Goal: Task Accomplishment & Management: Check status

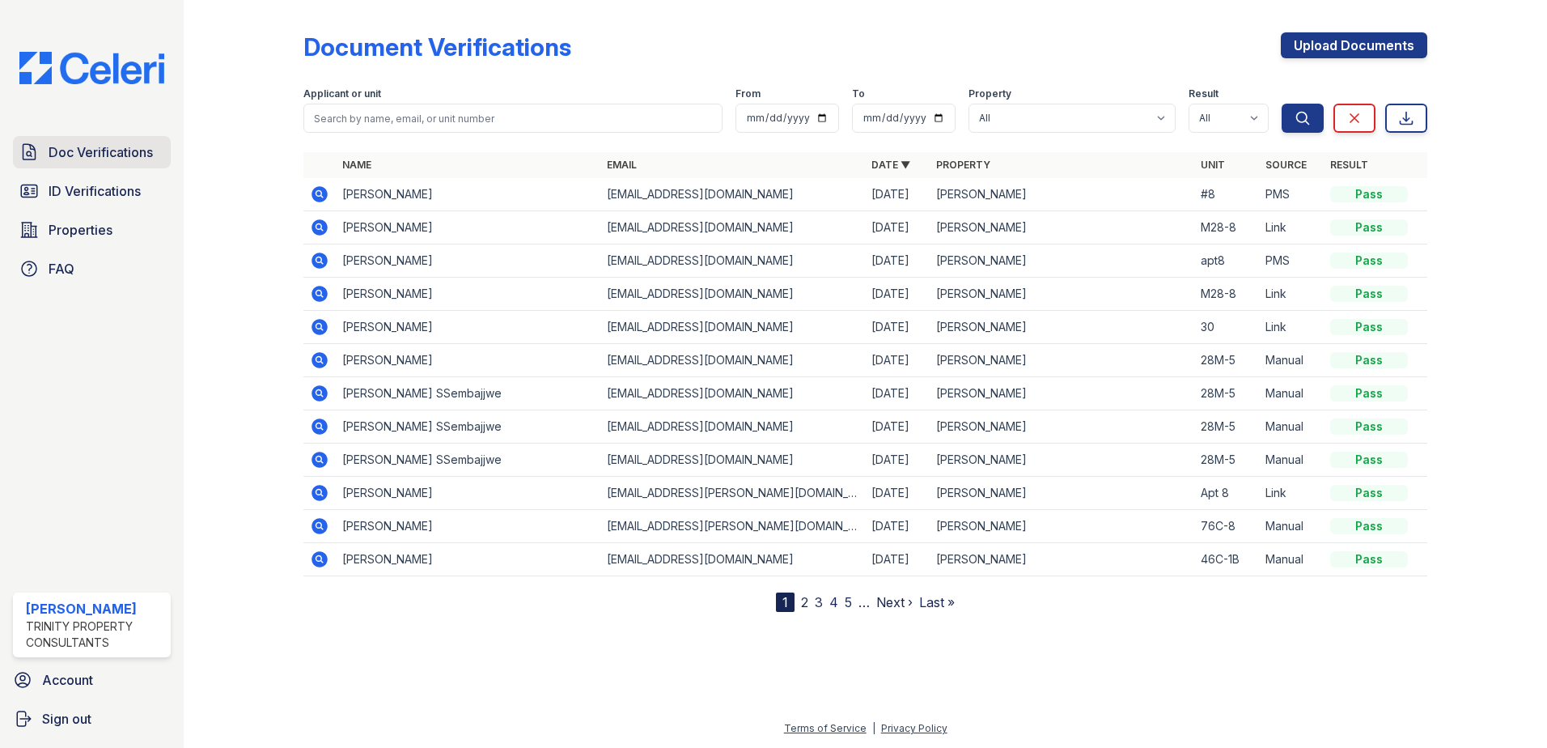
click at [141, 148] on span "Doc Verifications" at bounding box center [101, 151] width 104 height 19
click at [320, 198] on icon at bounding box center [319, 194] width 16 height 16
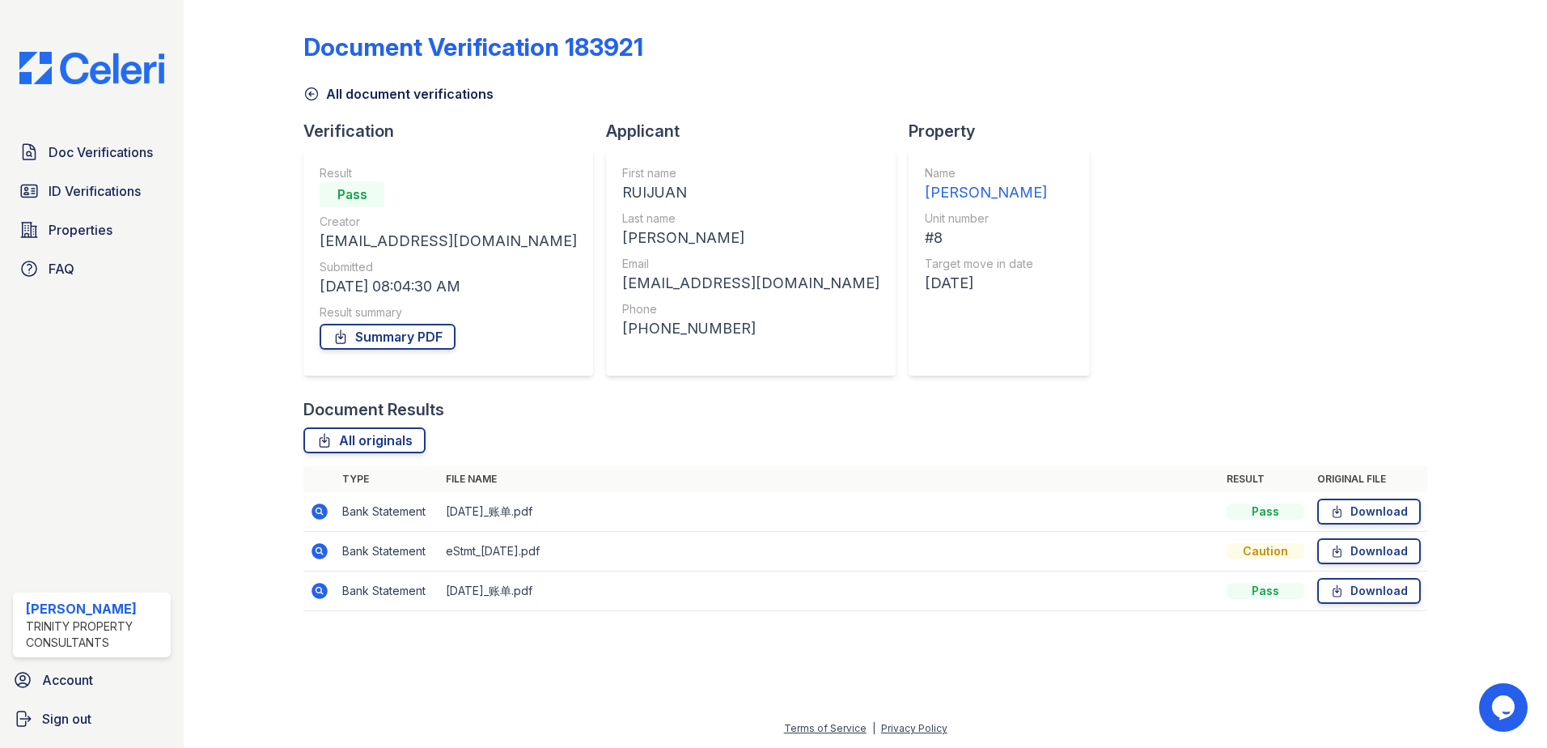
click at [324, 508] on icon at bounding box center [319, 511] width 16 height 16
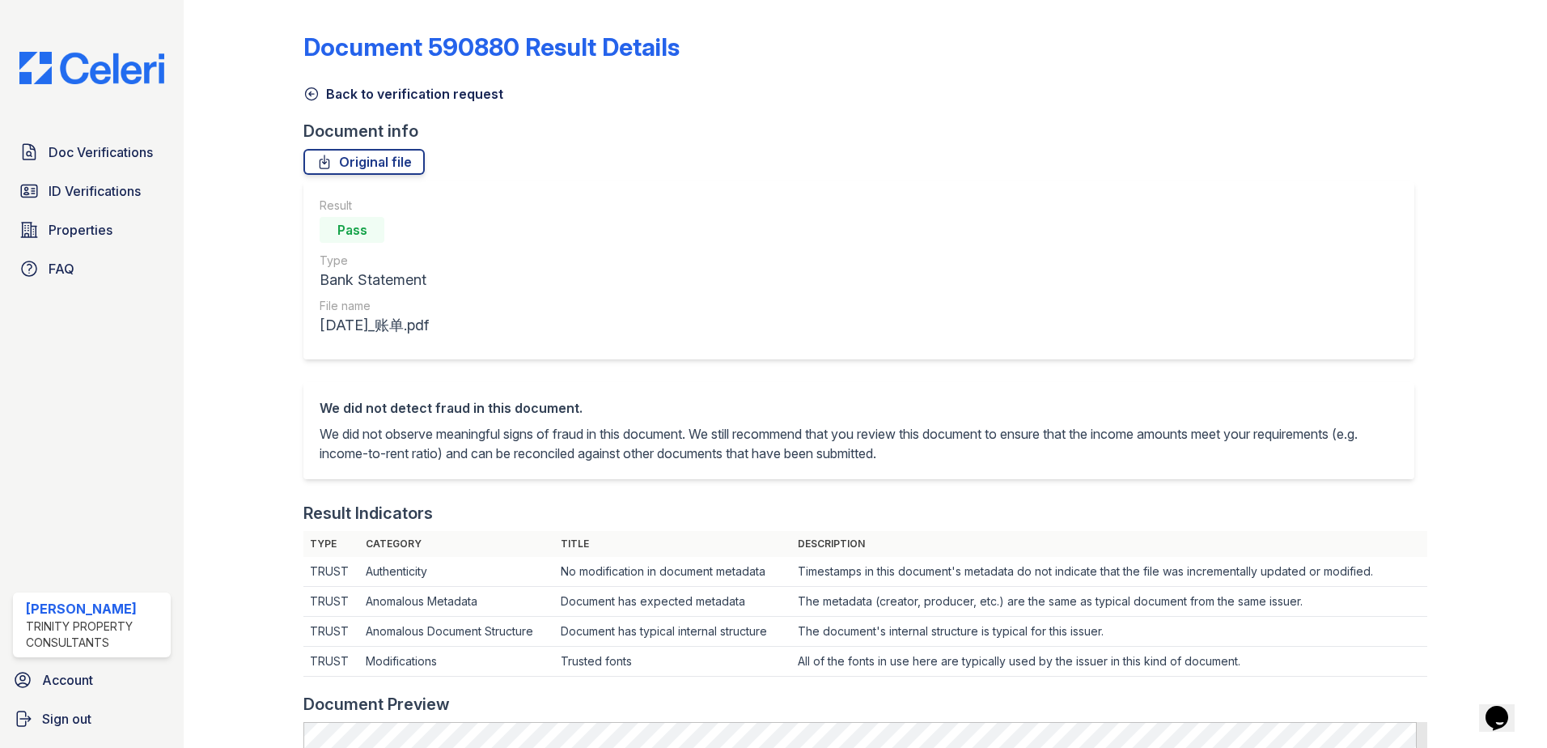
click at [303, 92] on icon at bounding box center [311, 94] width 16 height 16
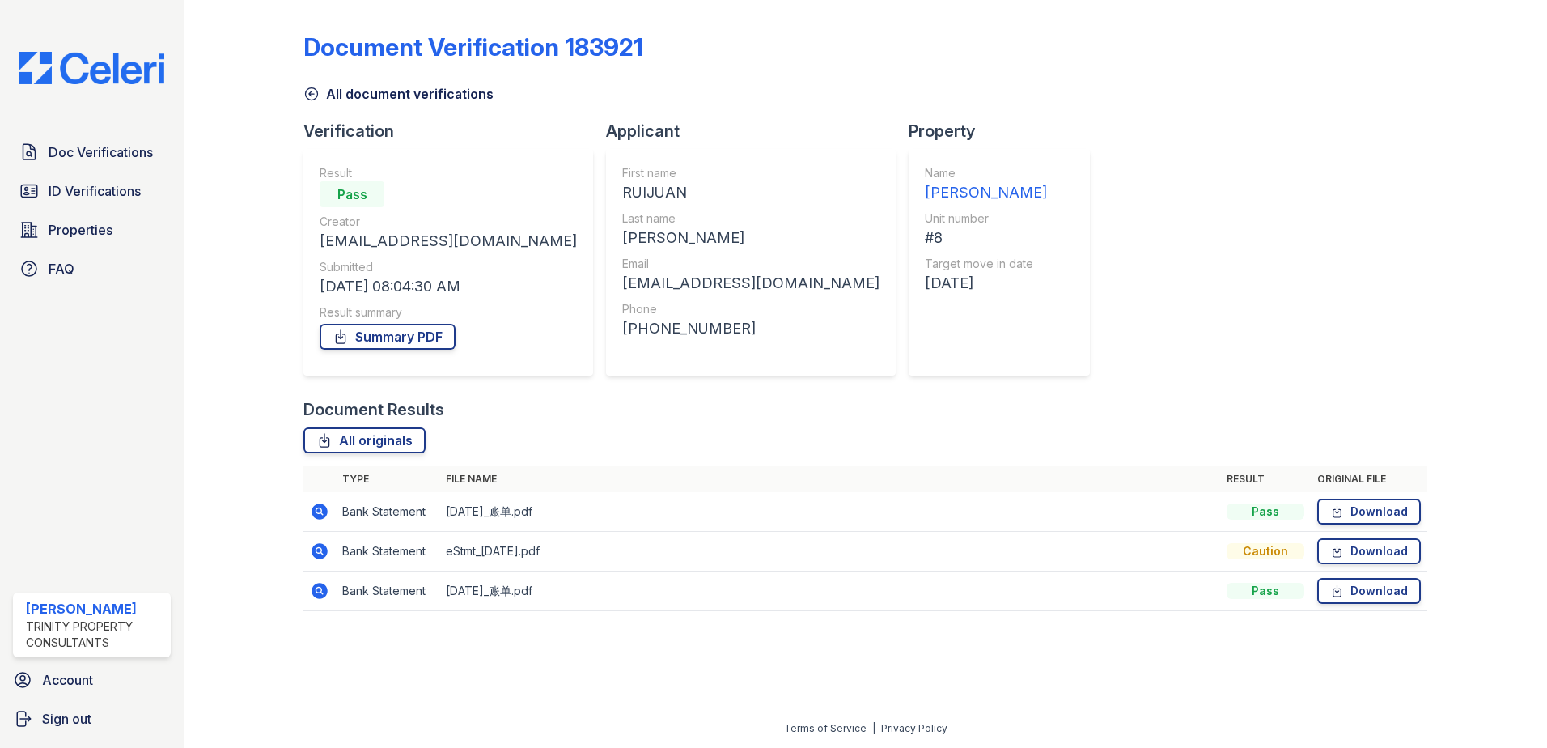
click at [303, 95] on icon at bounding box center [311, 94] width 16 height 16
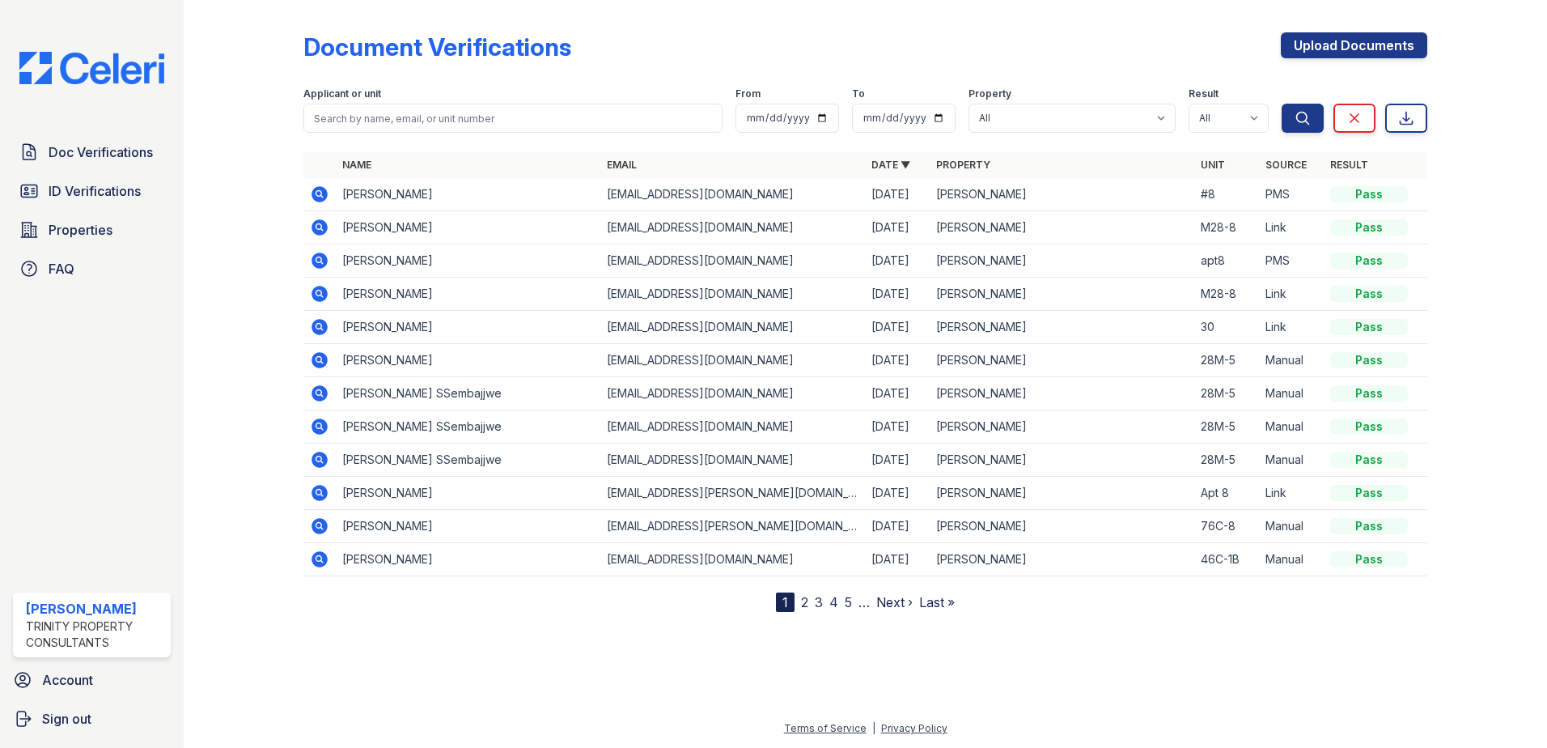
click at [312, 197] on icon at bounding box center [319, 194] width 16 height 16
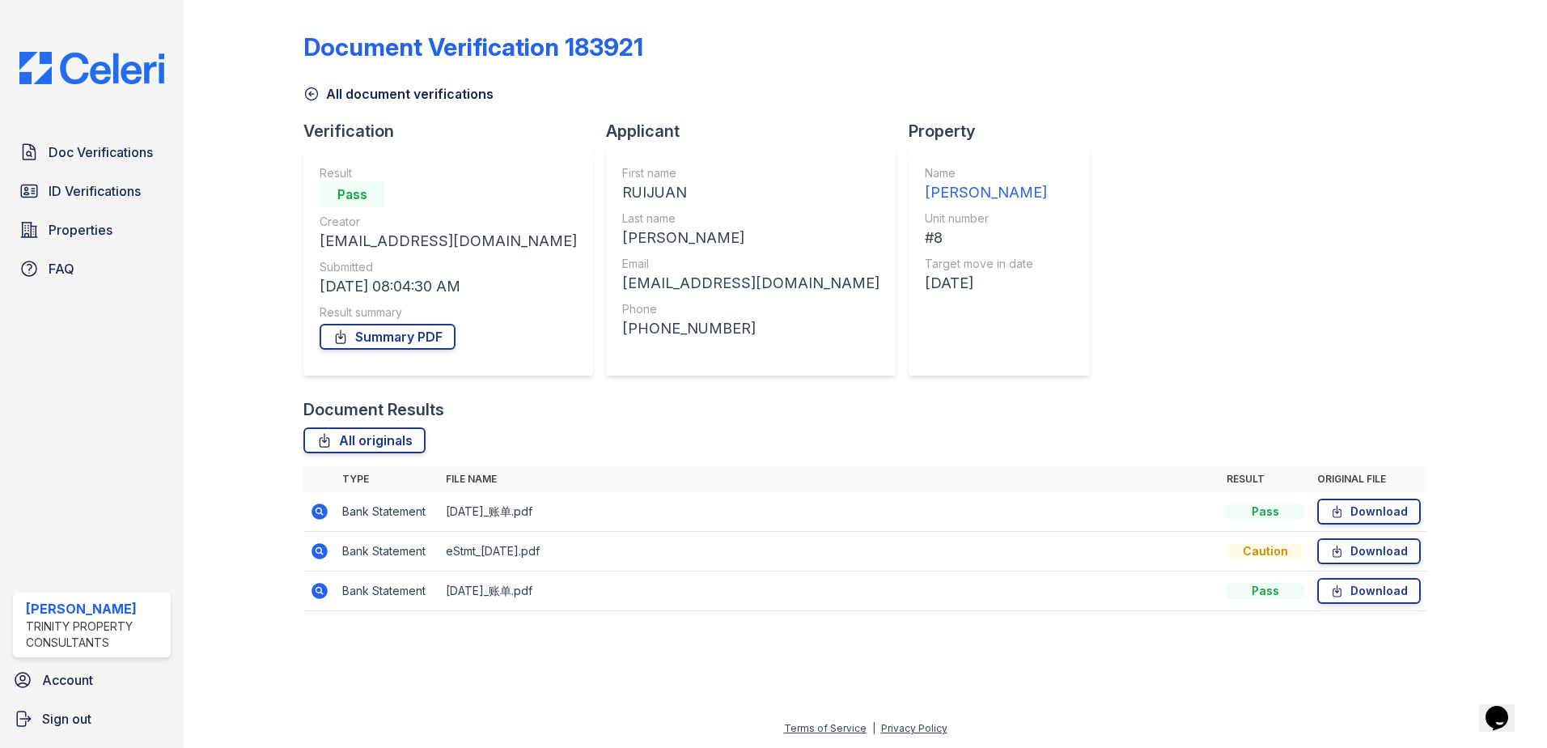
click at [320, 511] on icon at bounding box center [318, 510] width 4 height 4
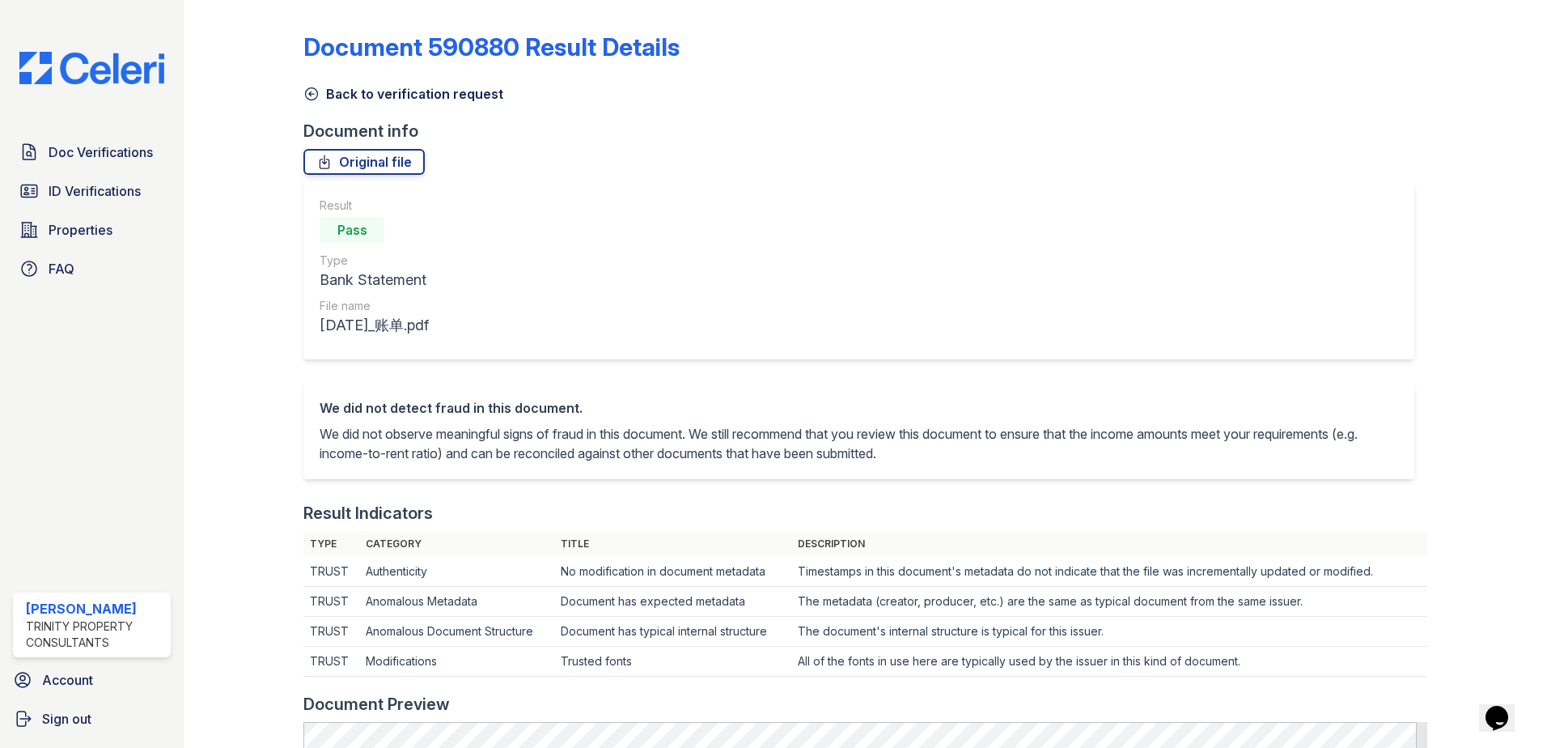
click at [311, 94] on icon at bounding box center [312, 94] width 12 height 12
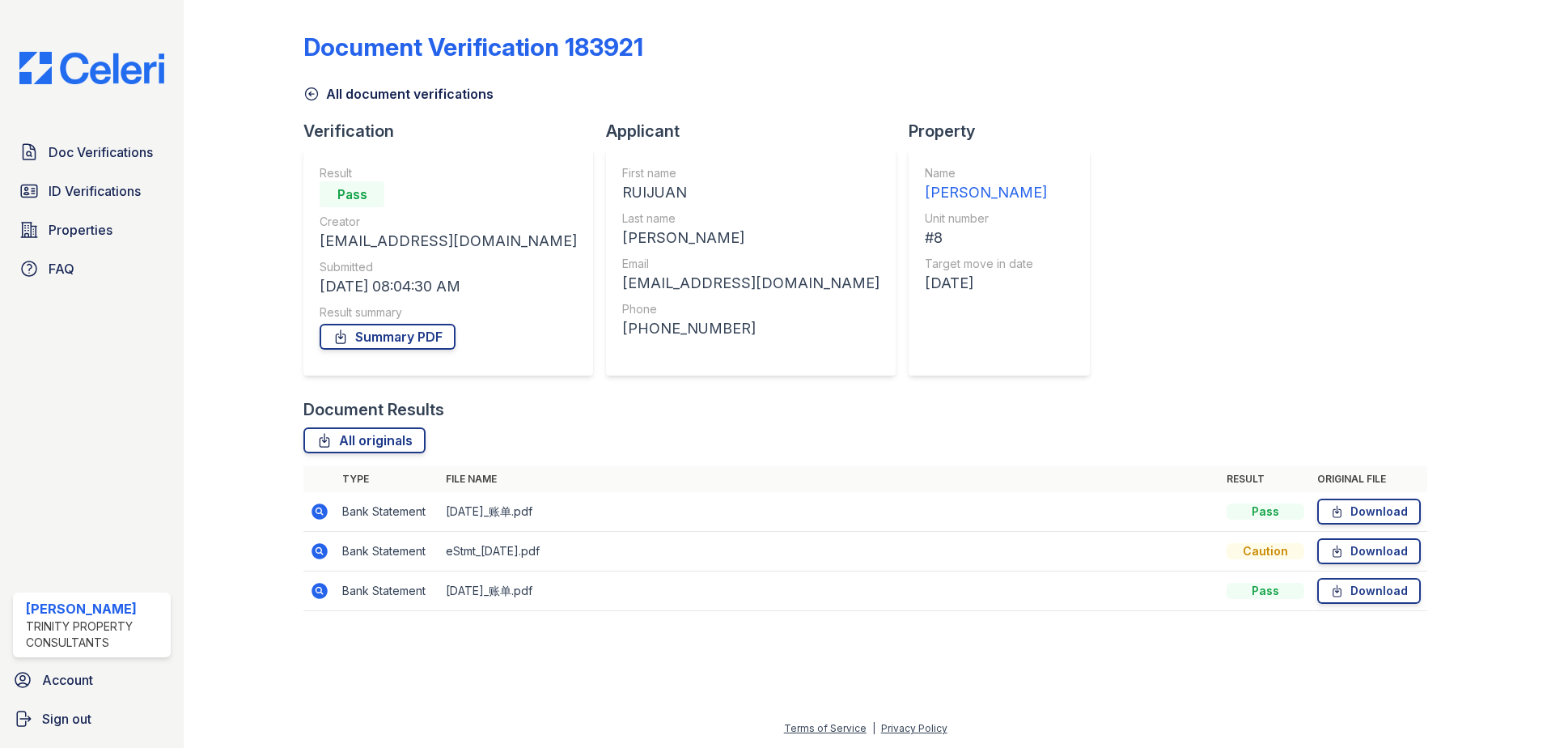
click at [315, 553] on icon at bounding box center [319, 551] width 16 height 16
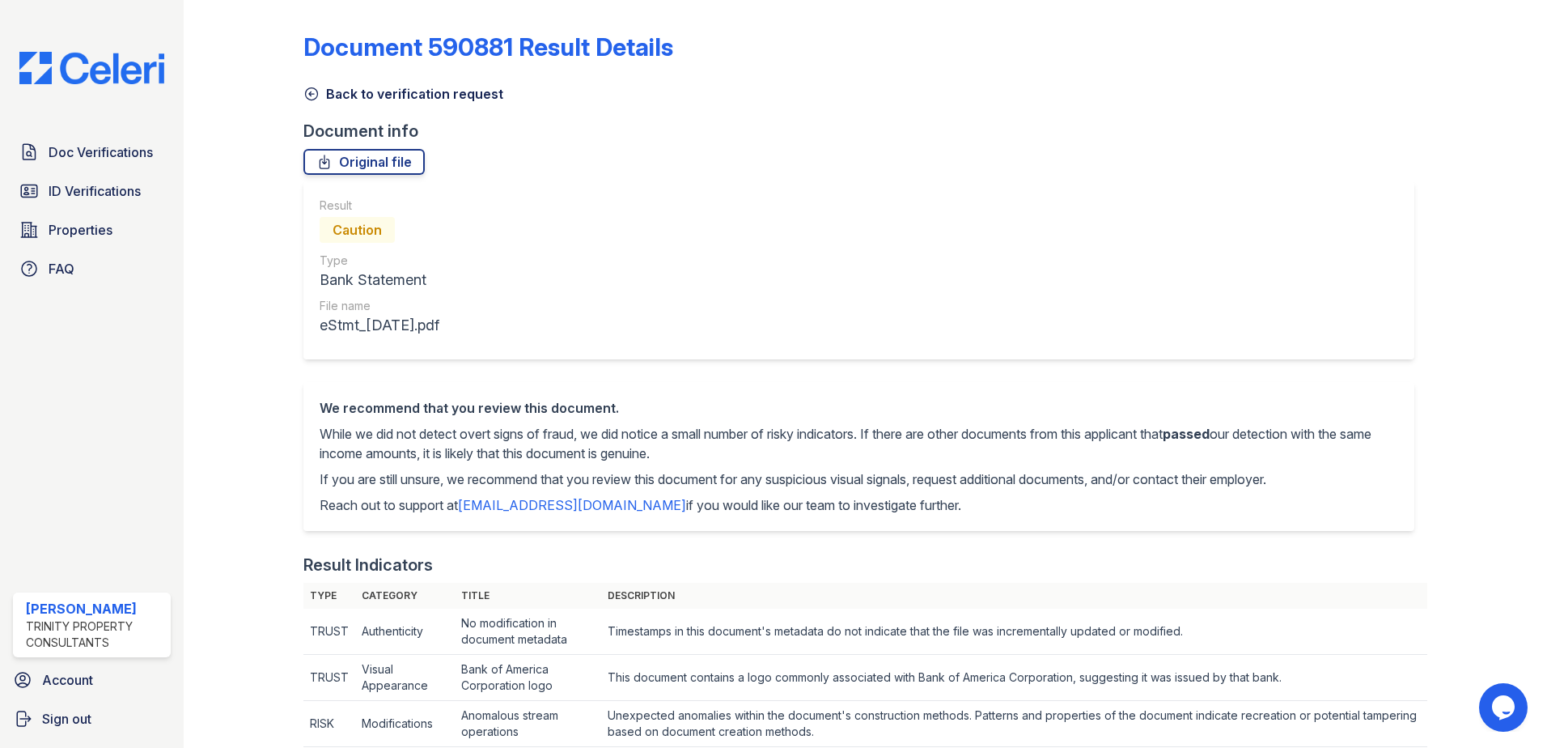
click at [307, 93] on icon at bounding box center [311, 94] width 16 height 16
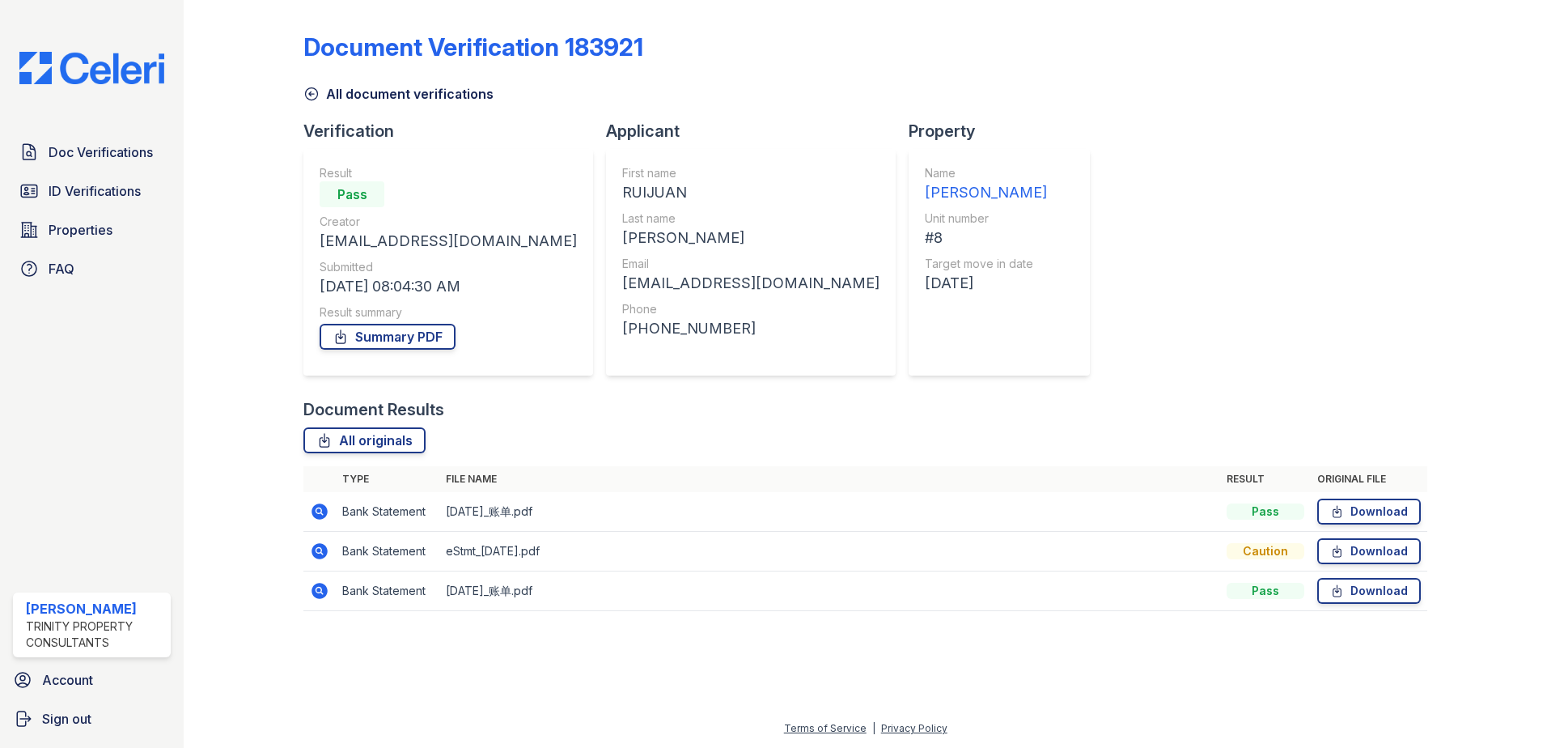
click at [326, 592] on icon at bounding box center [319, 591] width 16 height 16
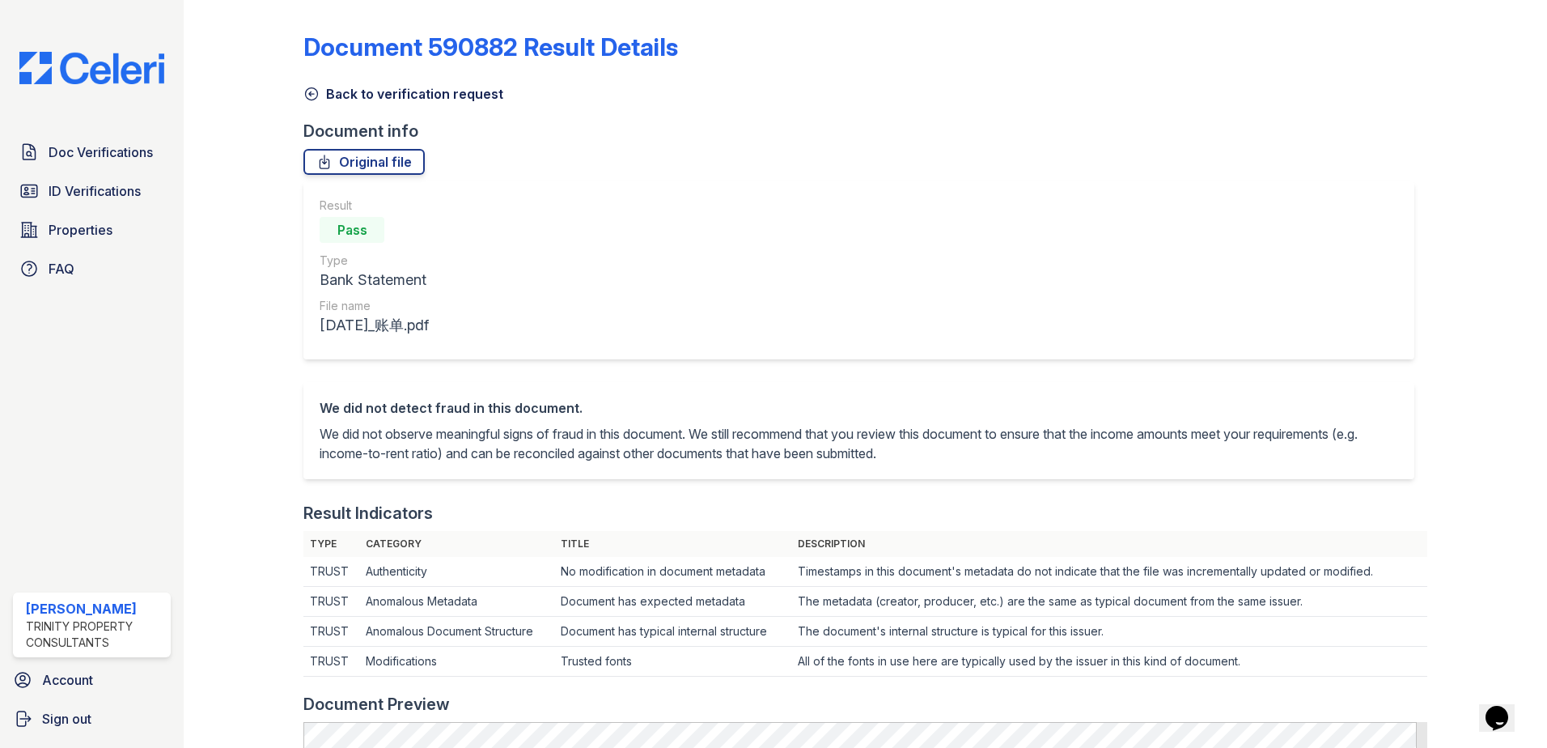
click at [300, 93] on div at bounding box center [257, 737] width 94 height 1463
click at [307, 93] on icon at bounding box center [311, 94] width 16 height 16
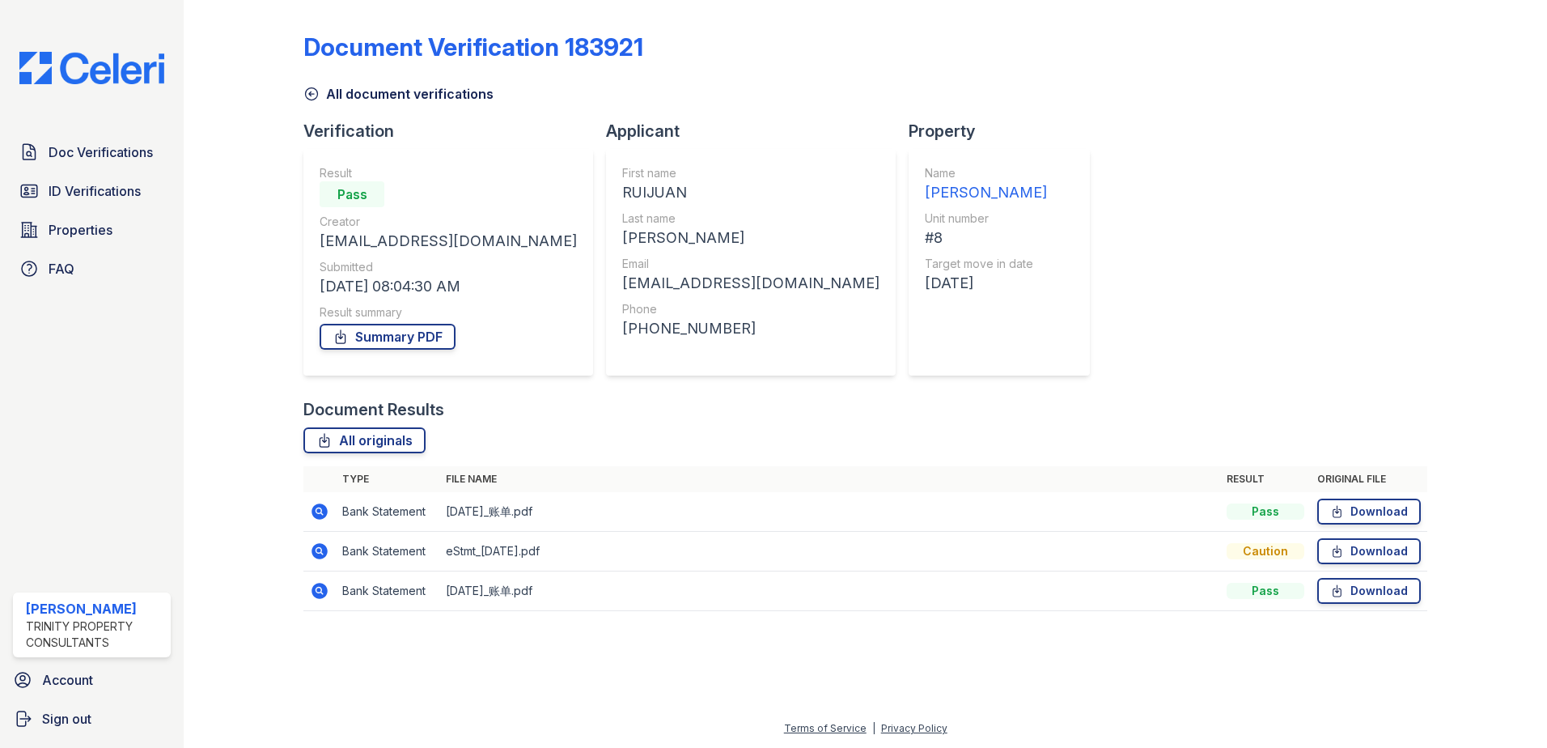
click at [308, 96] on icon at bounding box center [311, 94] width 16 height 16
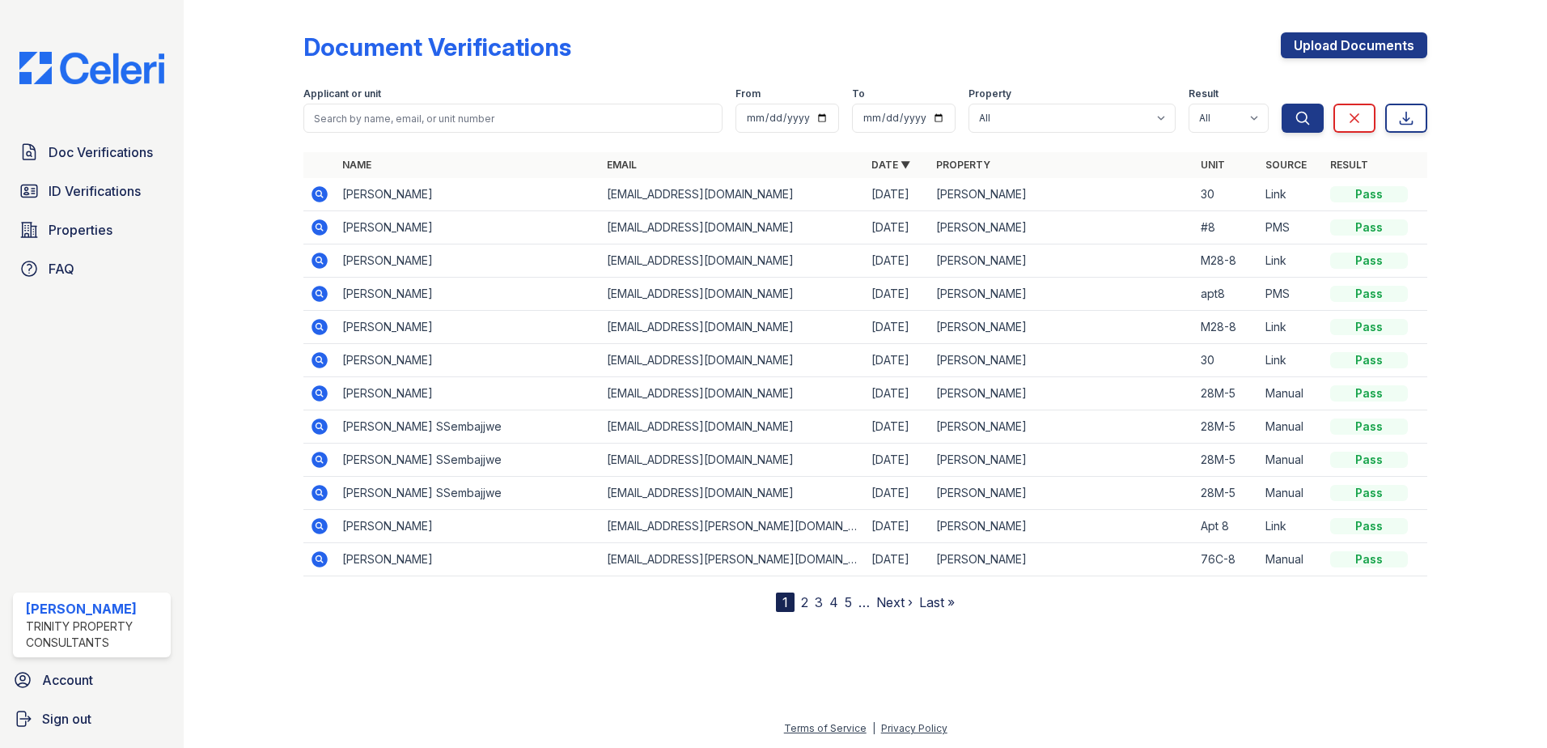
click at [311, 185] on icon at bounding box center [319, 193] width 19 height 19
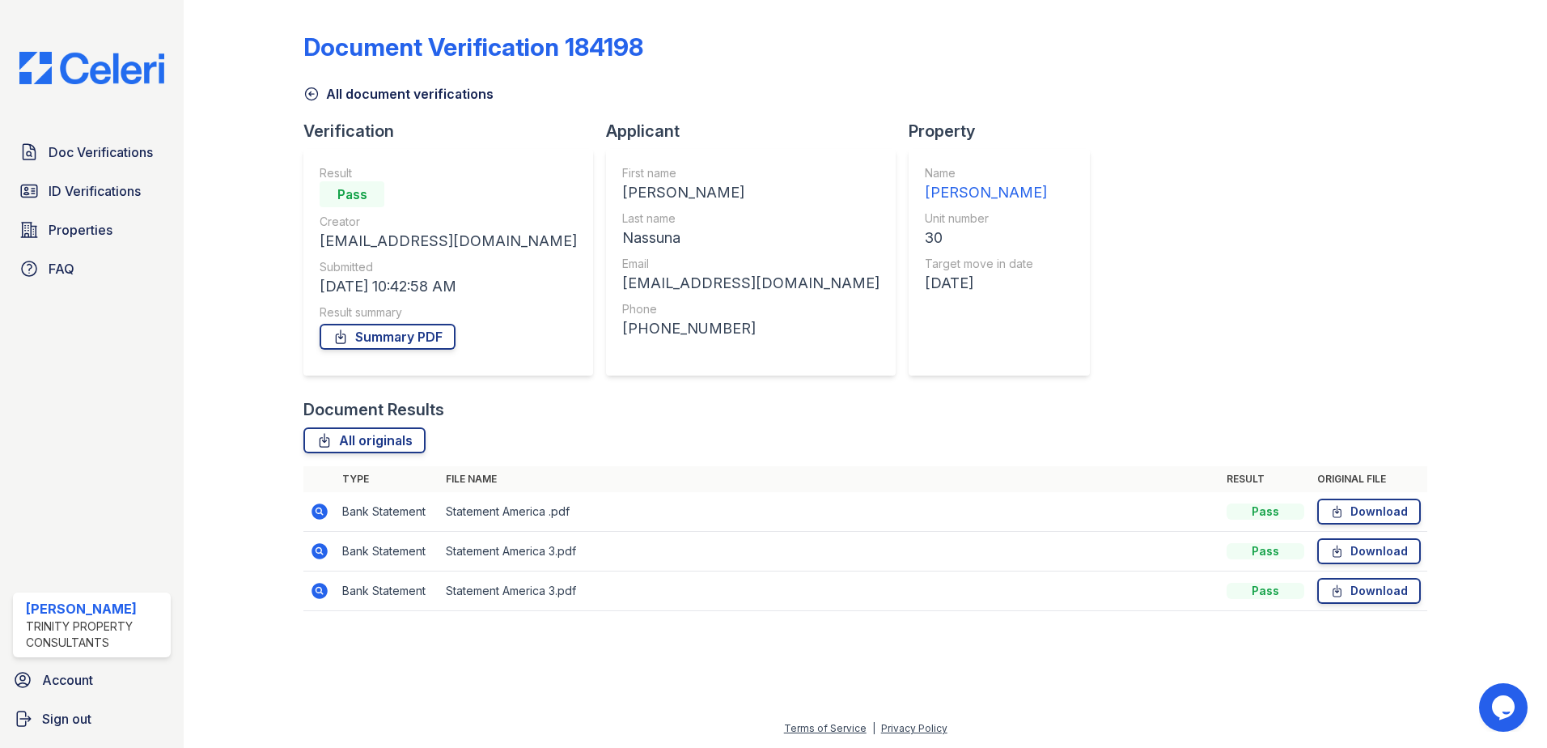
click at [320, 513] on icon at bounding box center [319, 511] width 19 height 19
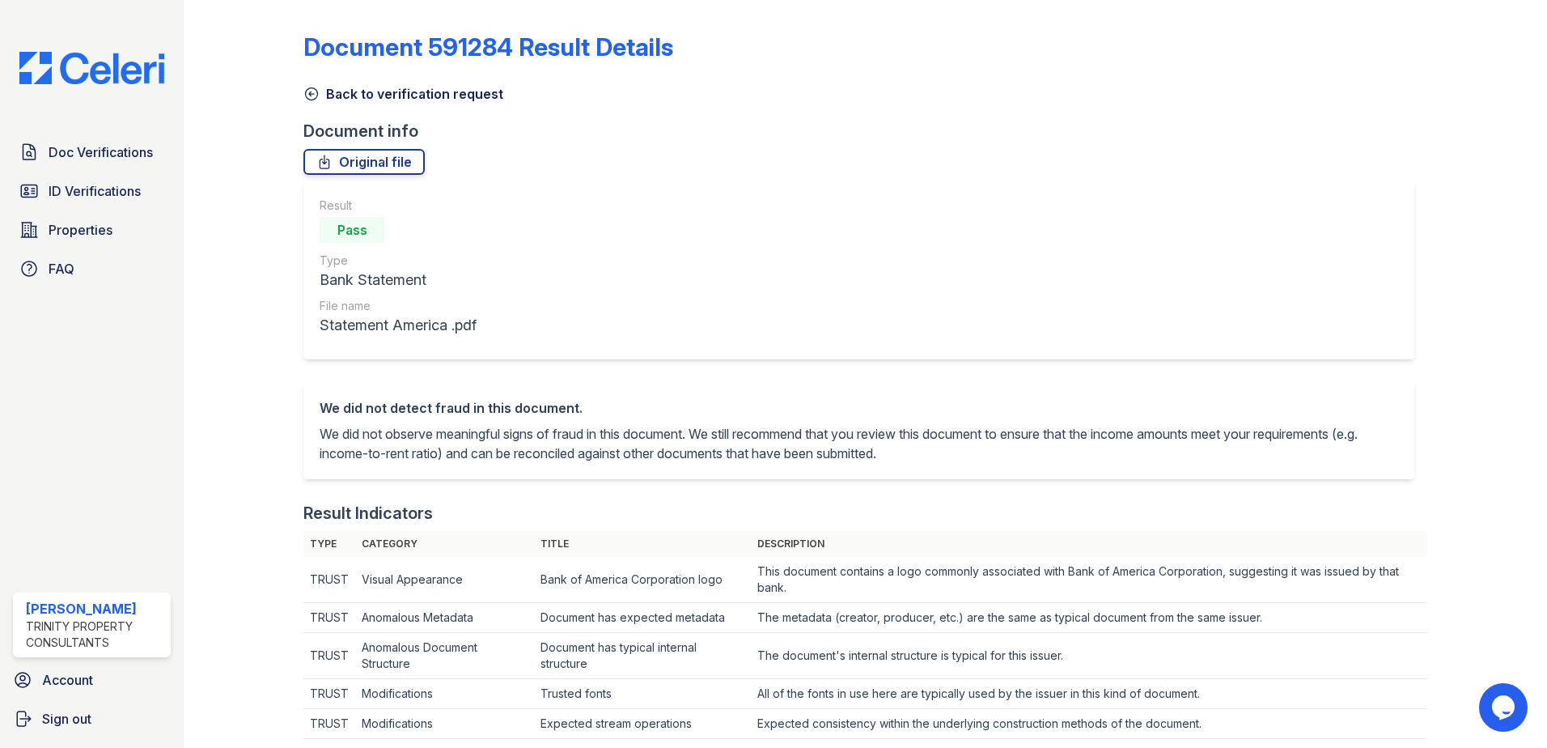
click at [311, 103] on link "Back to verification request" at bounding box center [403, 93] width 200 height 19
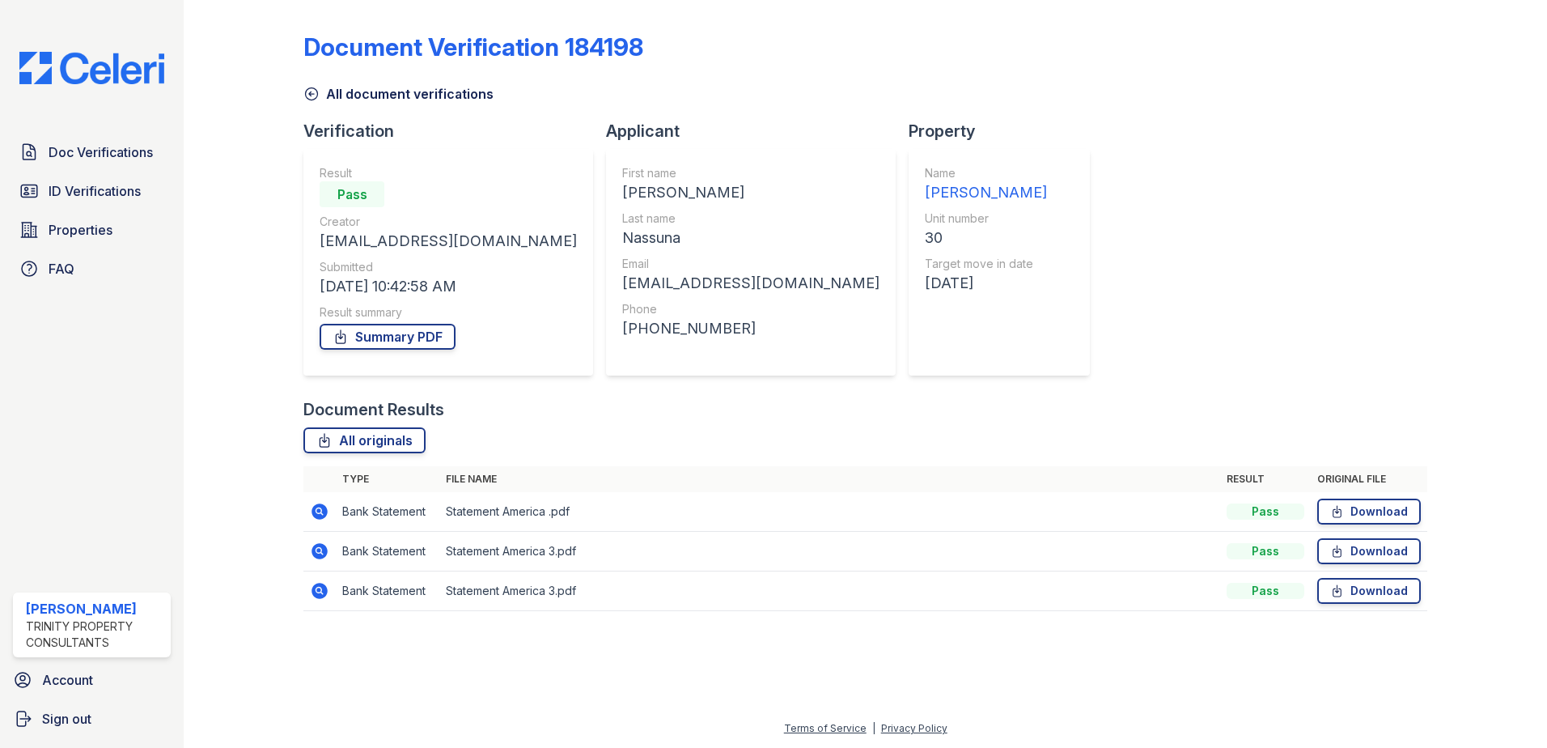
click at [317, 517] on icon at bounding box center [319, 511] width 16 height 16
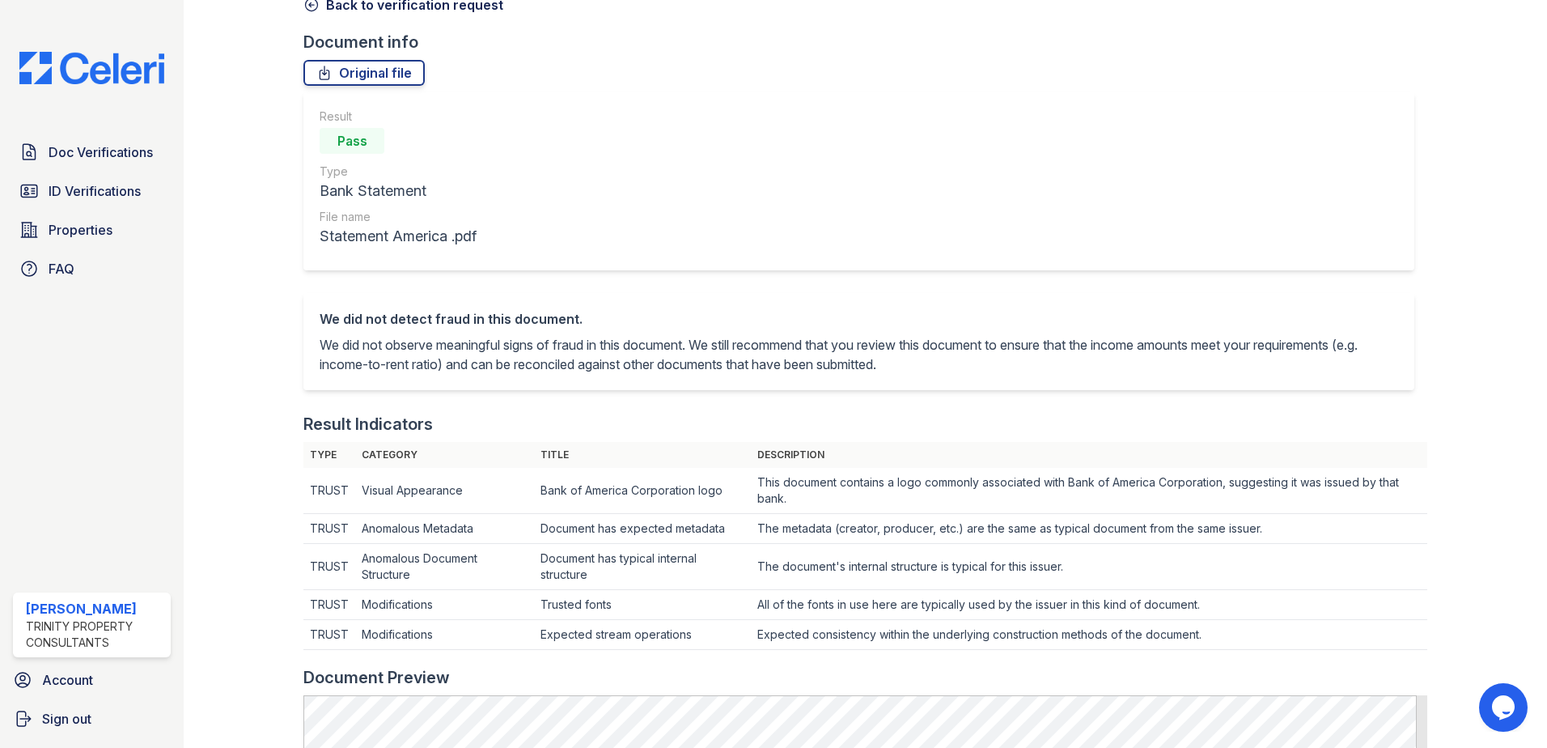
scroll to position [81, 0]
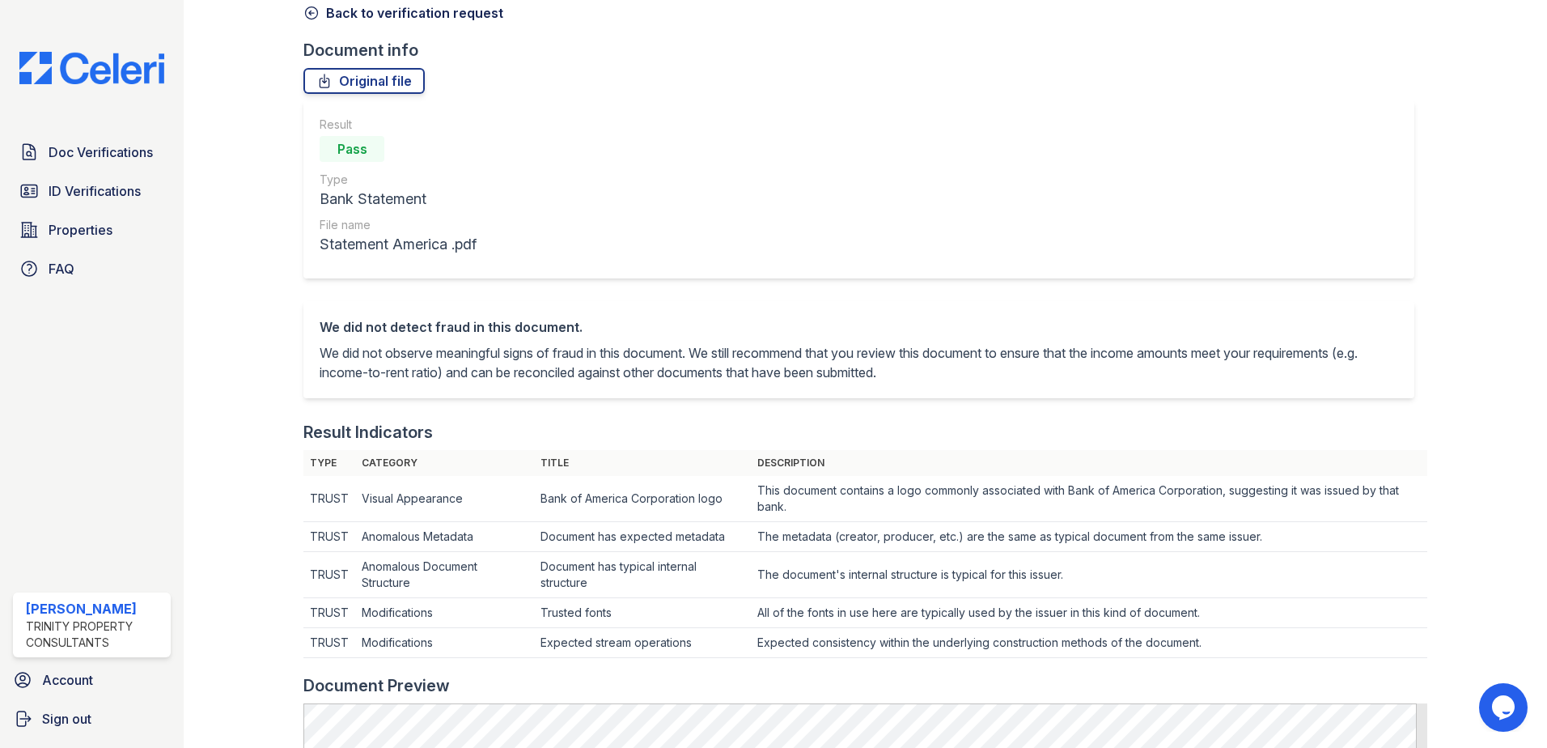
click at [313, 15] on icon at bounding box center [311, 13] width 16 height 16
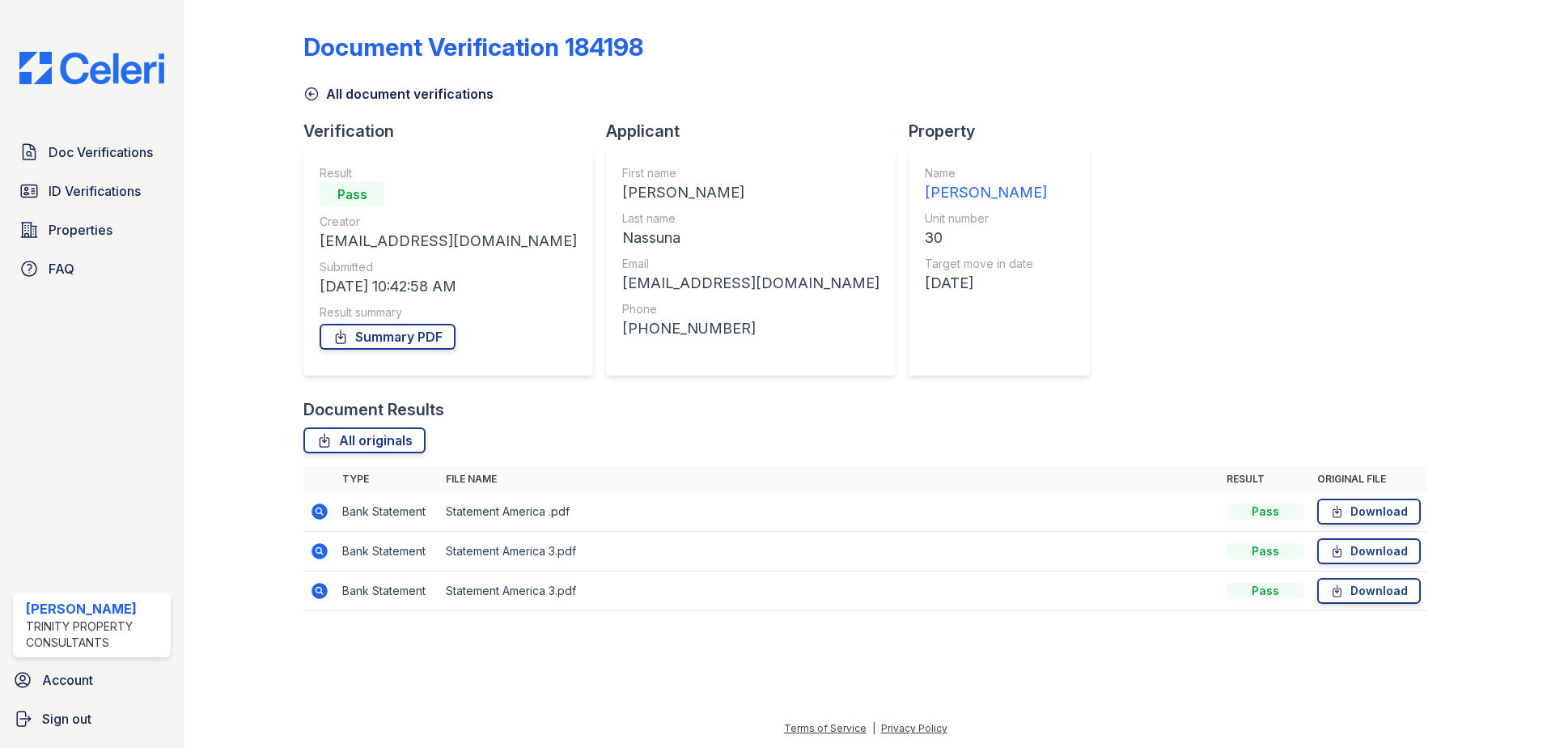
click at [320, 553] on icon at bounding box center [319, 550] width 19 height 19
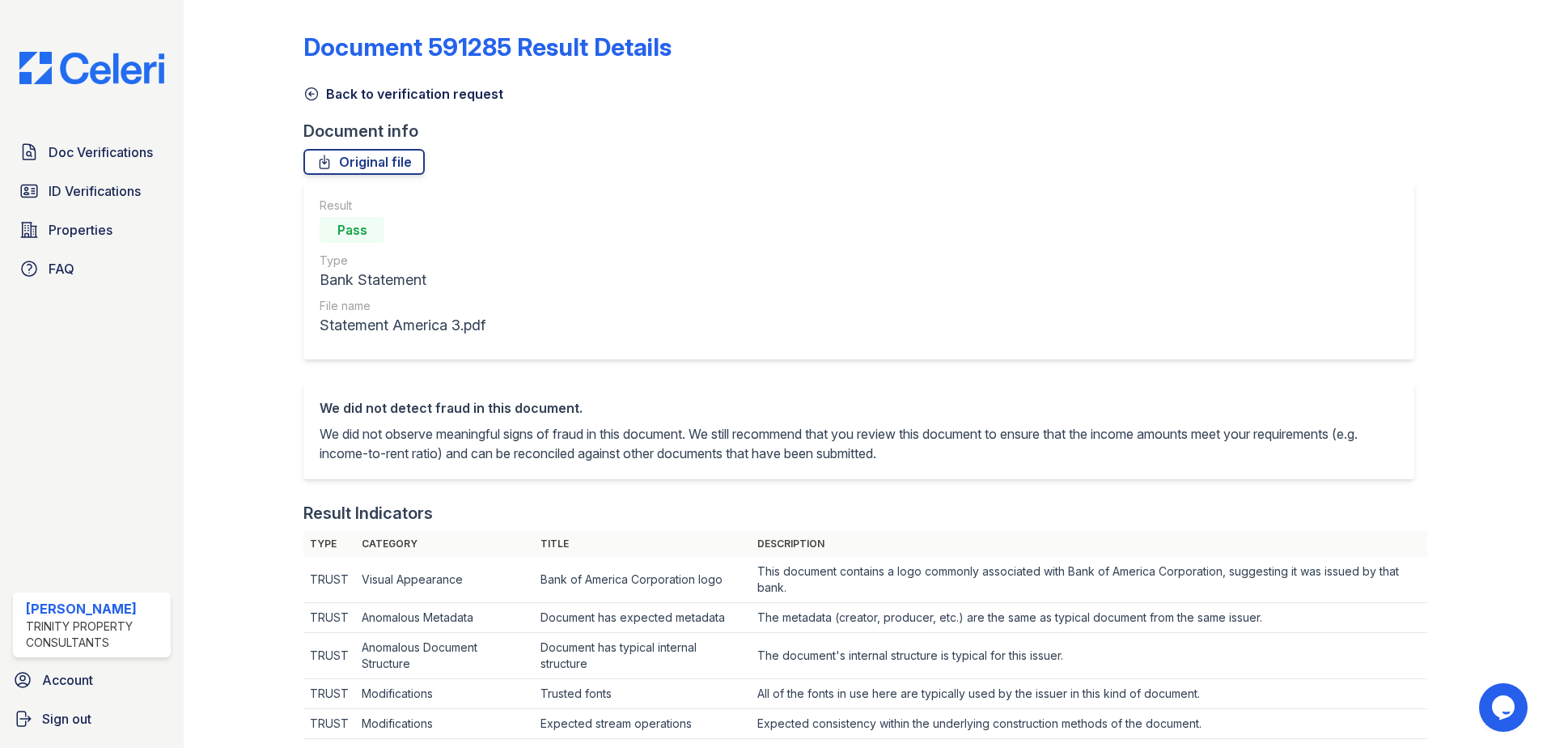
click at [313, 96] on icon at bounding box center [311, 94] width 16 height 16
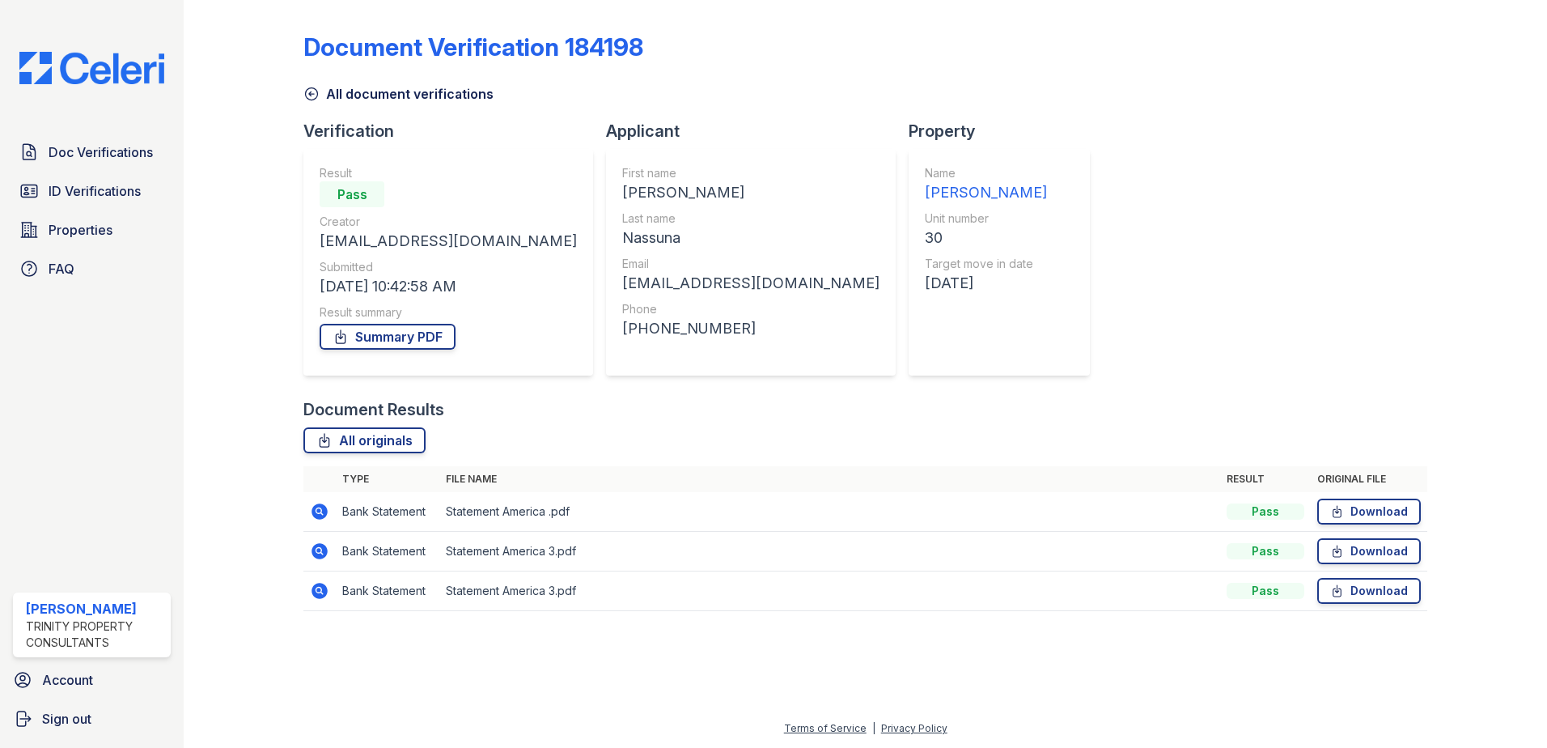
click at [328, 588] on icon at bounding box center [319, 590] width 19 height 19
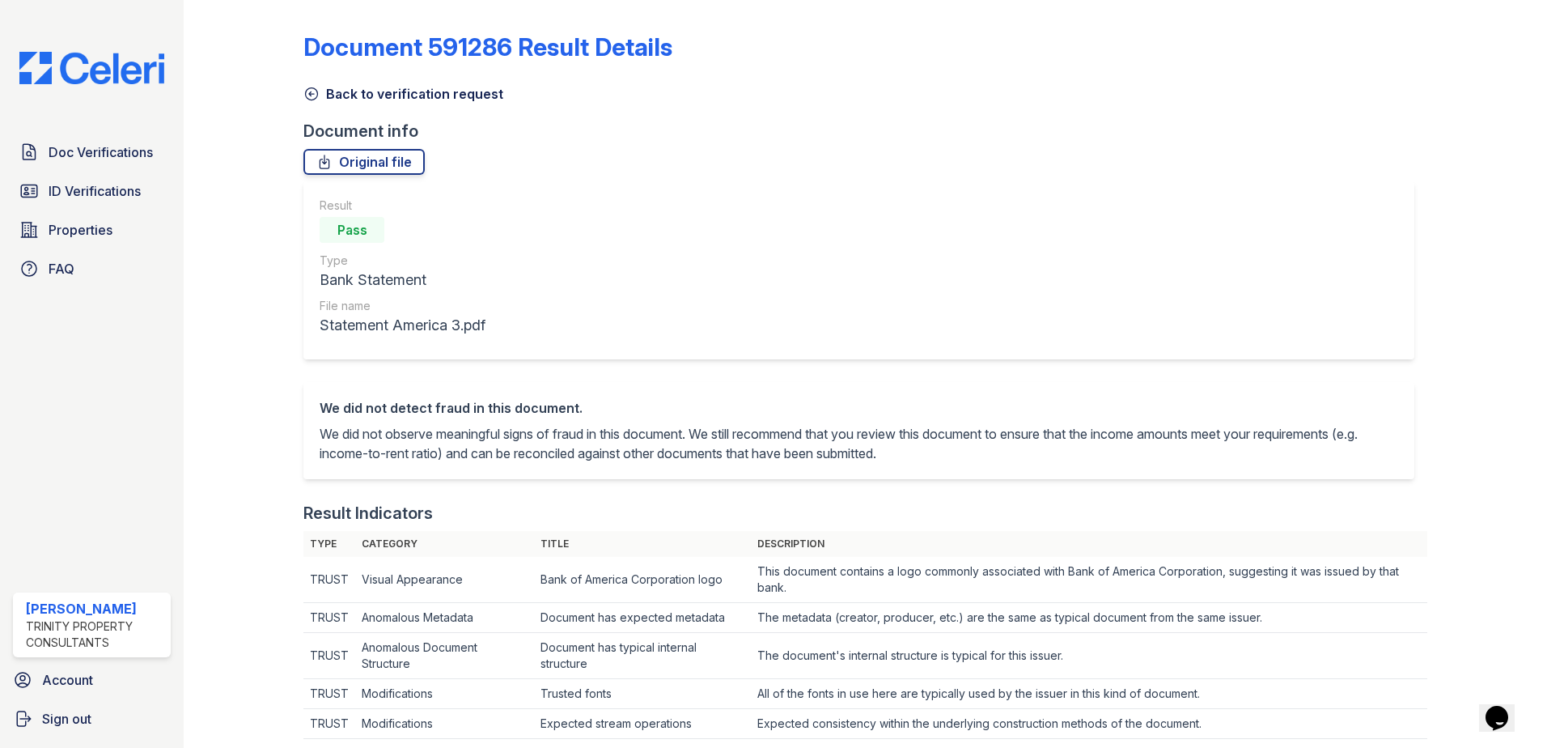
click at [312, 93] on icon at bounding box center [311, 94] width 16 height 16
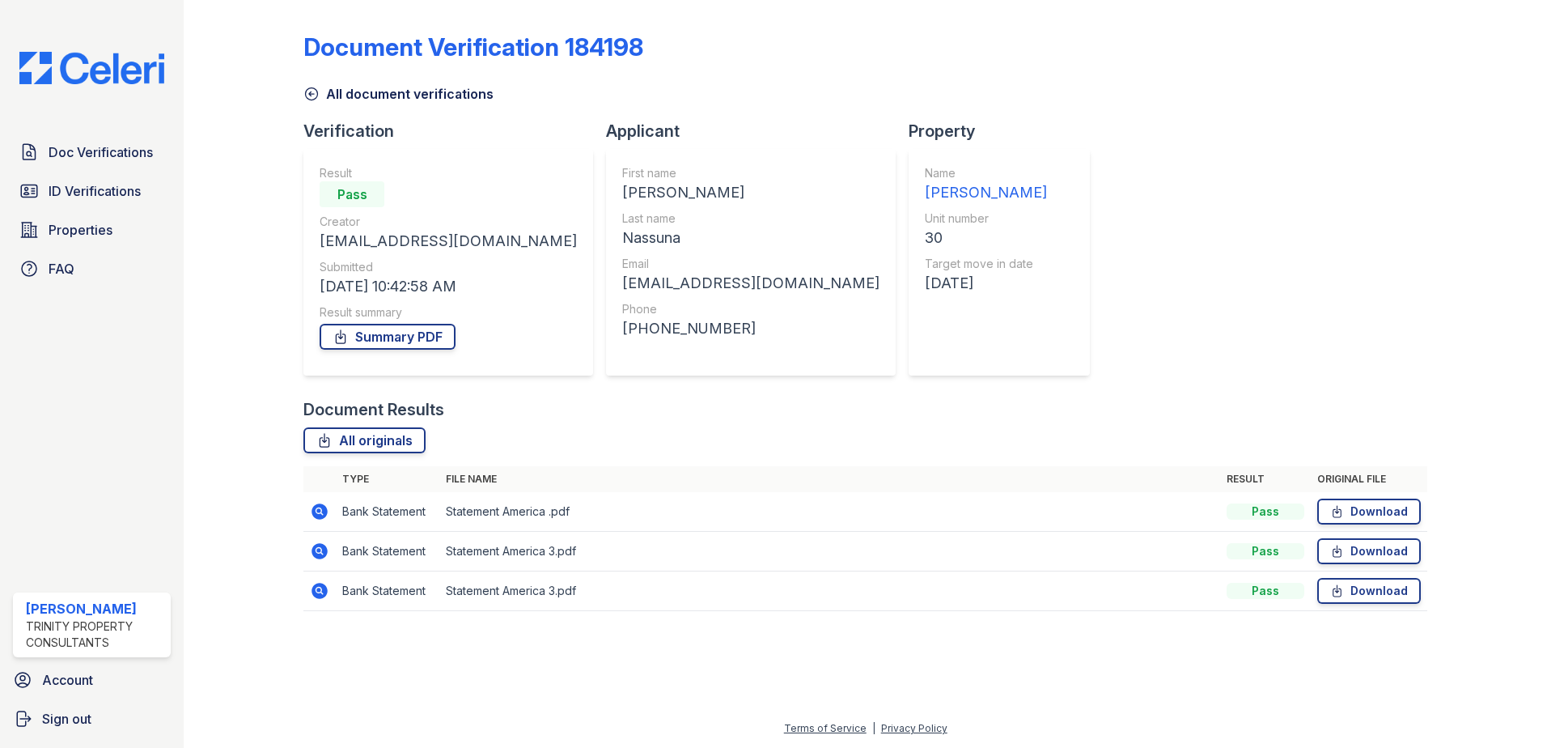
click at [314, 98] on icon at bounding box center [311, 94] width 16 height 16
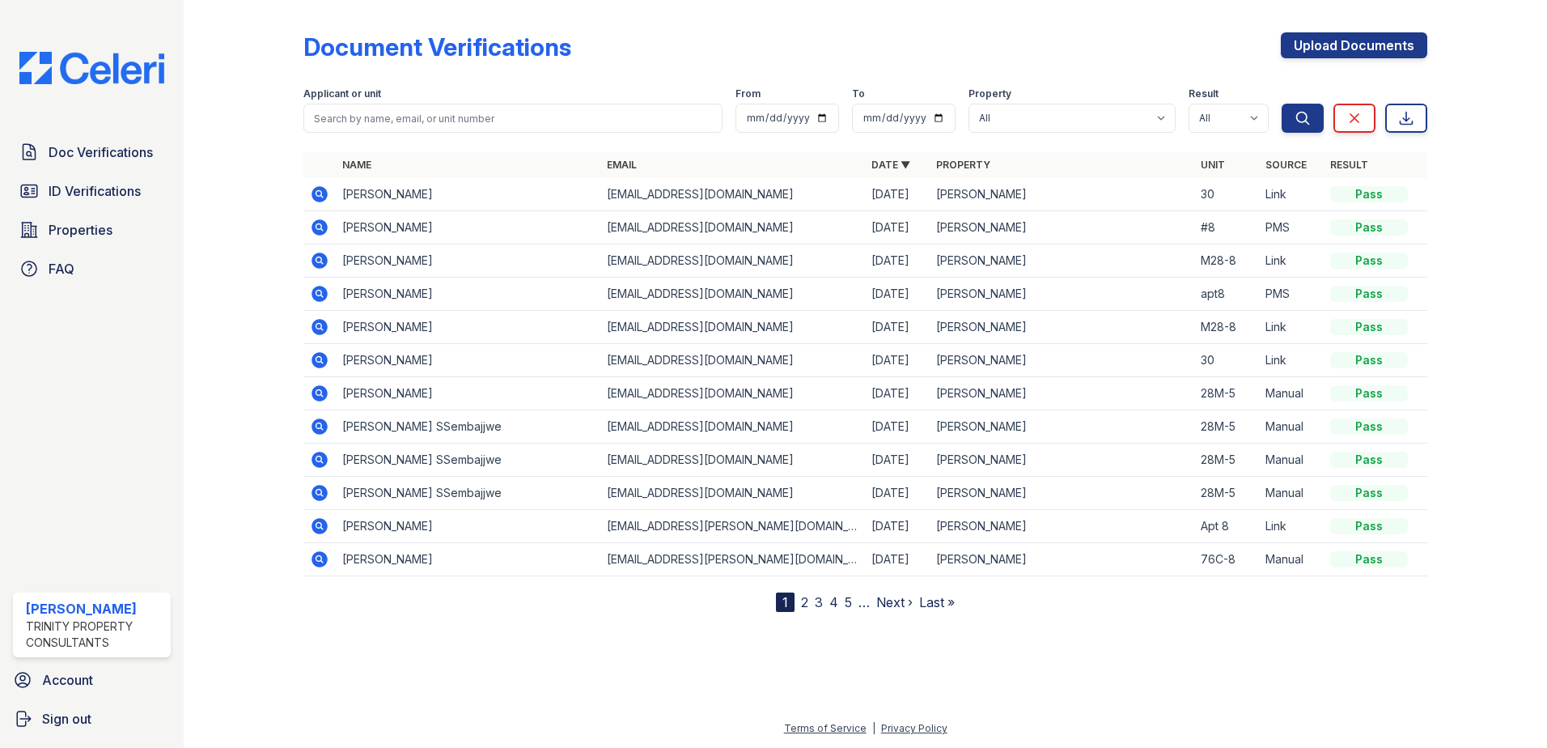
click at [319, 199] on icon at bounding box center [319, 194] width 16 height 16
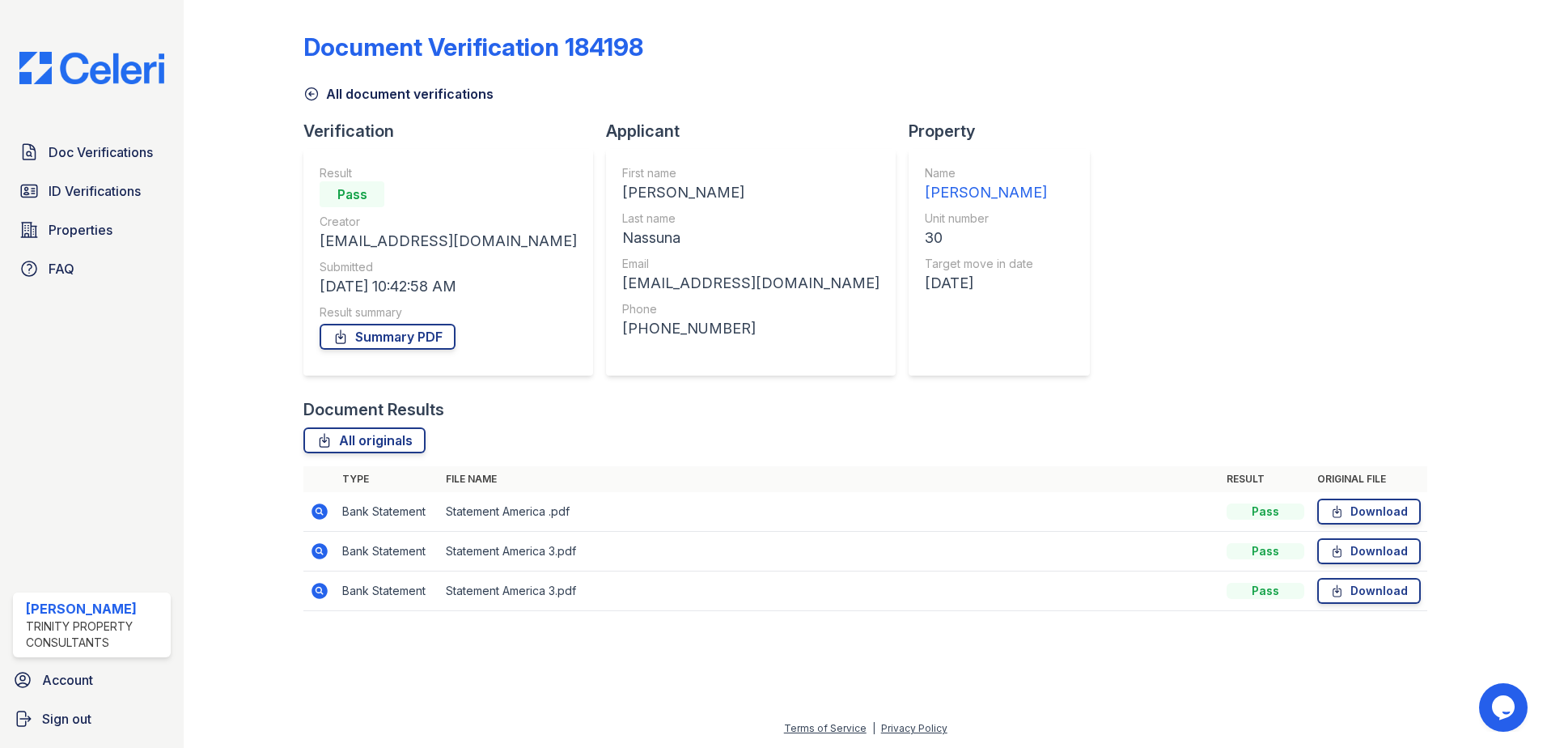
click at [318, 592] on icon at bounding box center [319, 590] width 19 height 19
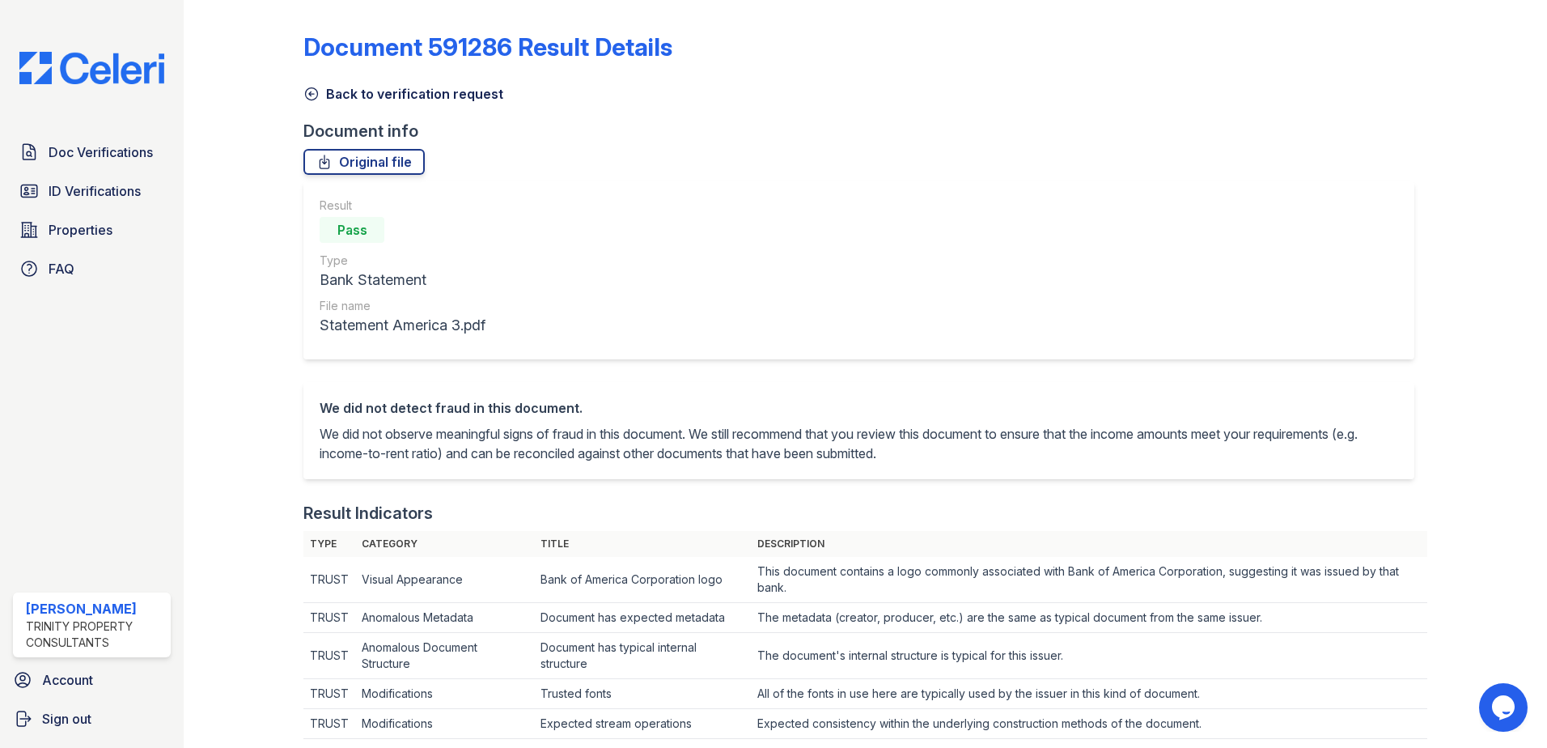
click at [310, 93] on icon at bounding box center [311, 94] width 16 height 16
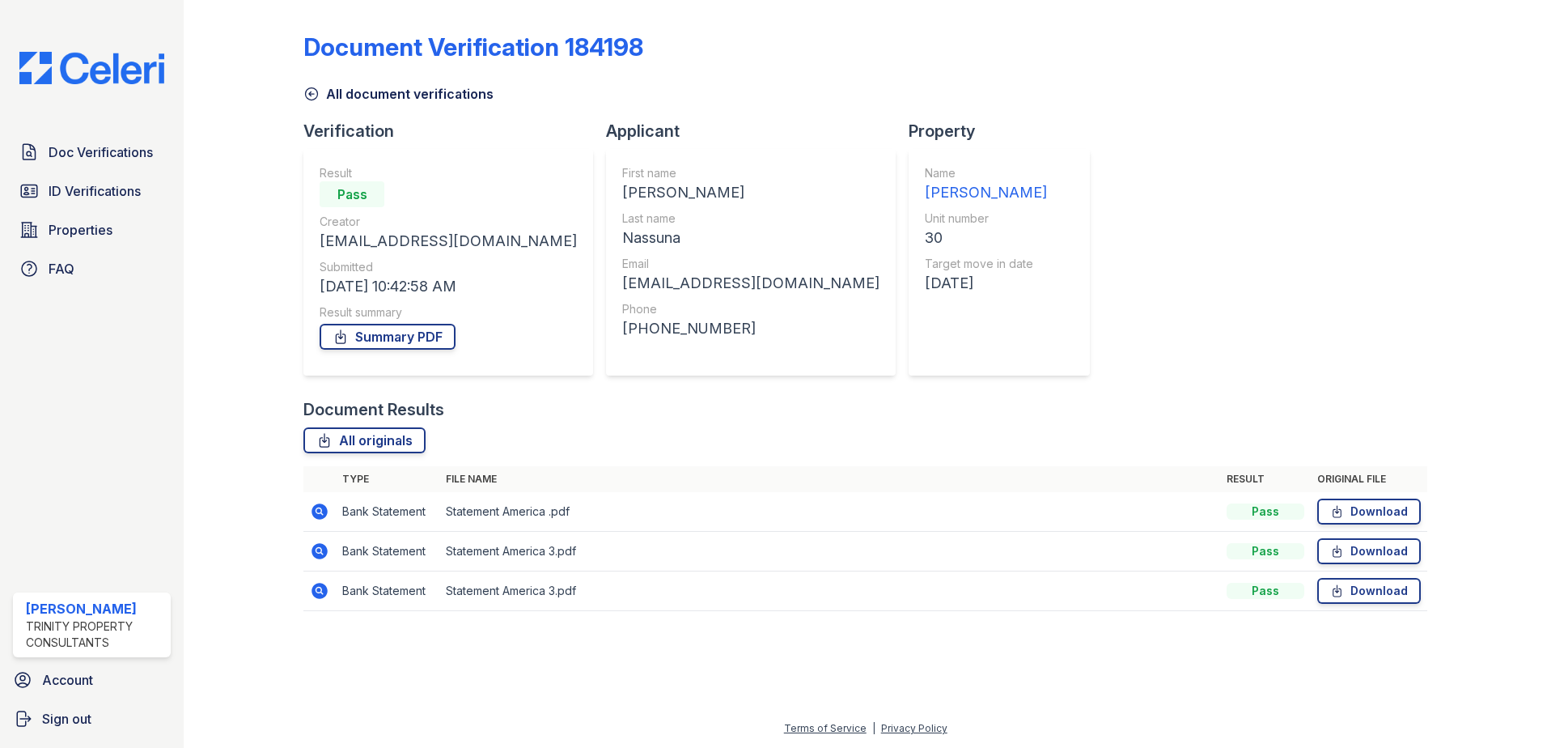
click at [322, 511] on icon at bounding box center [319, 511] width 19 height 19
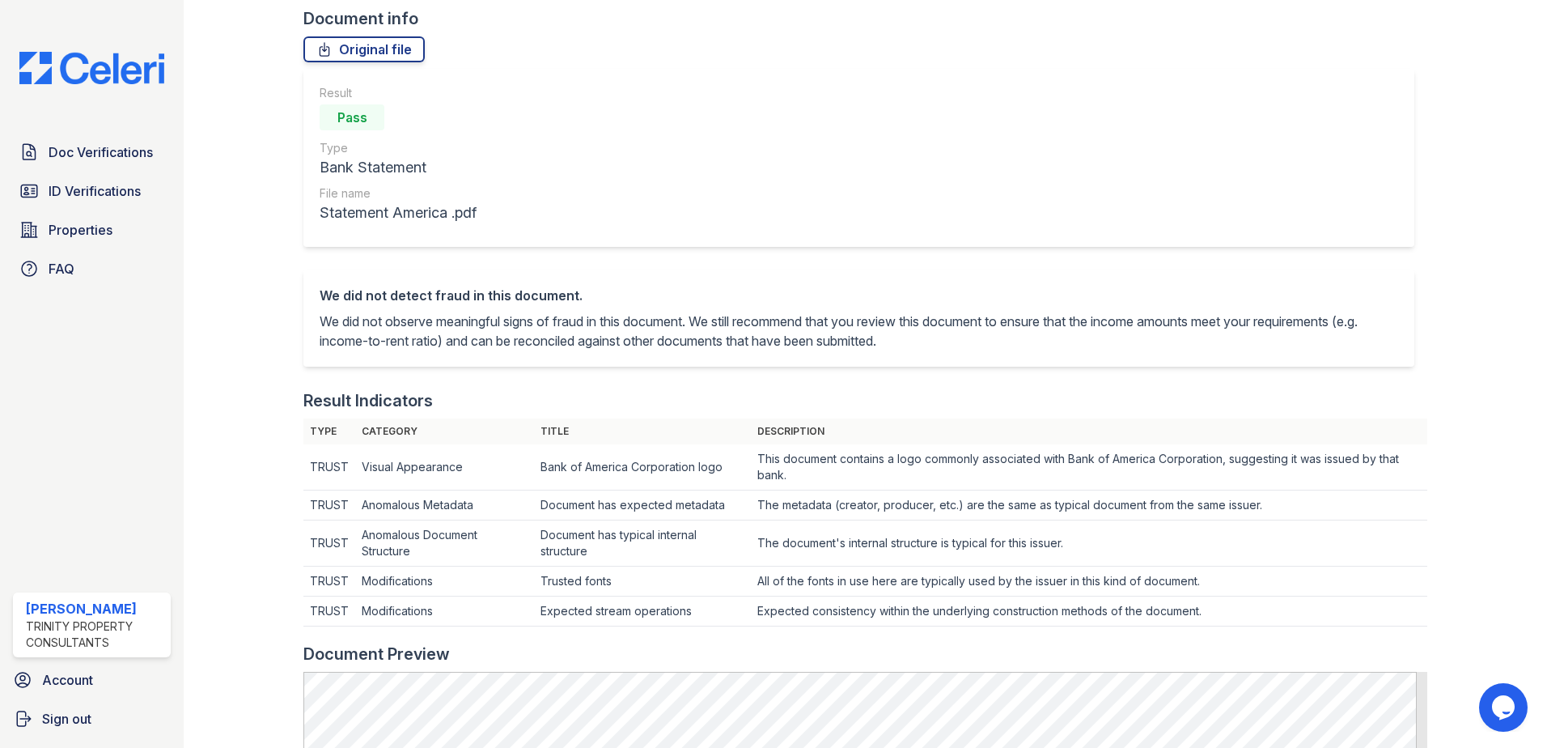
scroll to position [111, 0]
click at [374, 58] on link "Original file" at bounding box center [363, 51] width 121 height 26
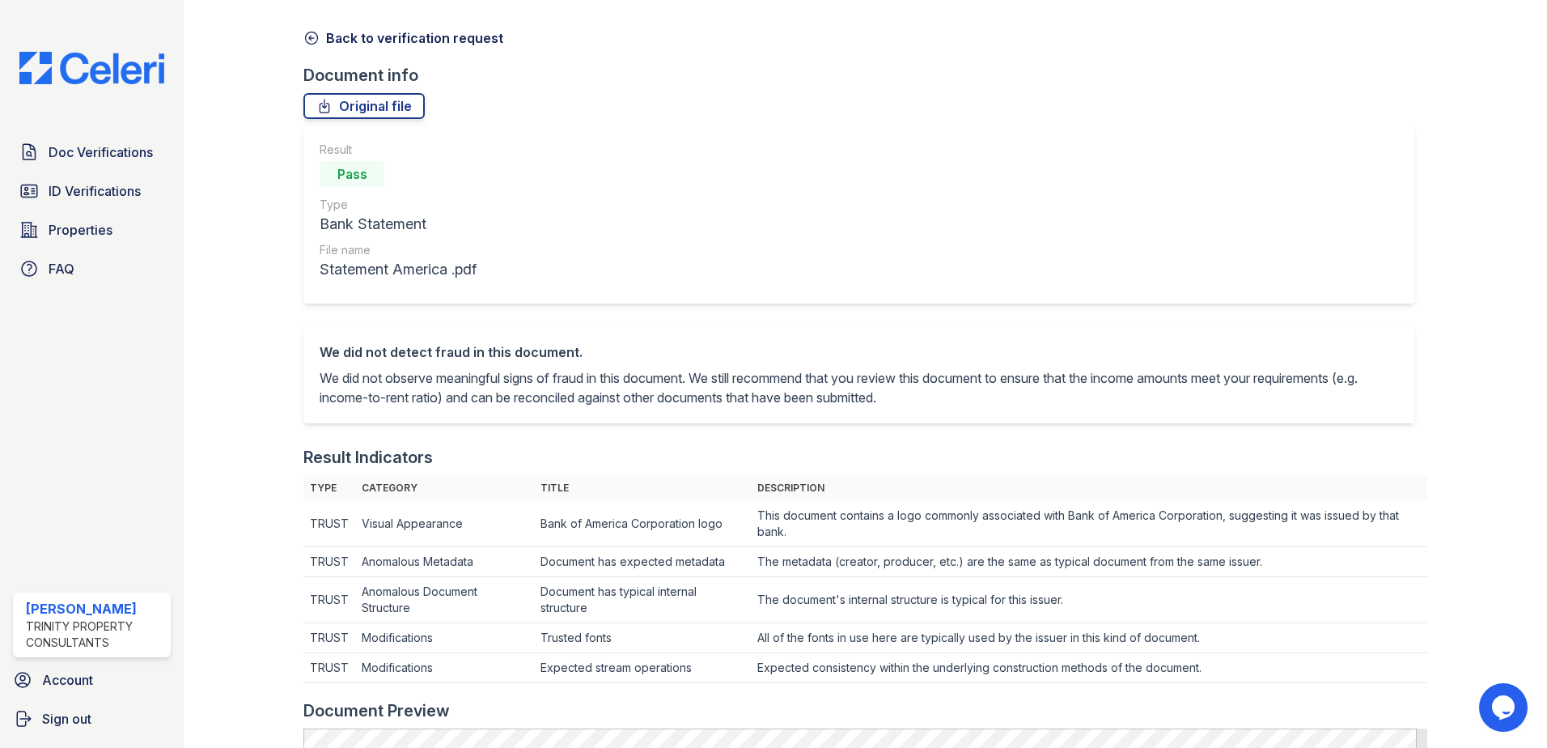
scroll to position [0, 0]
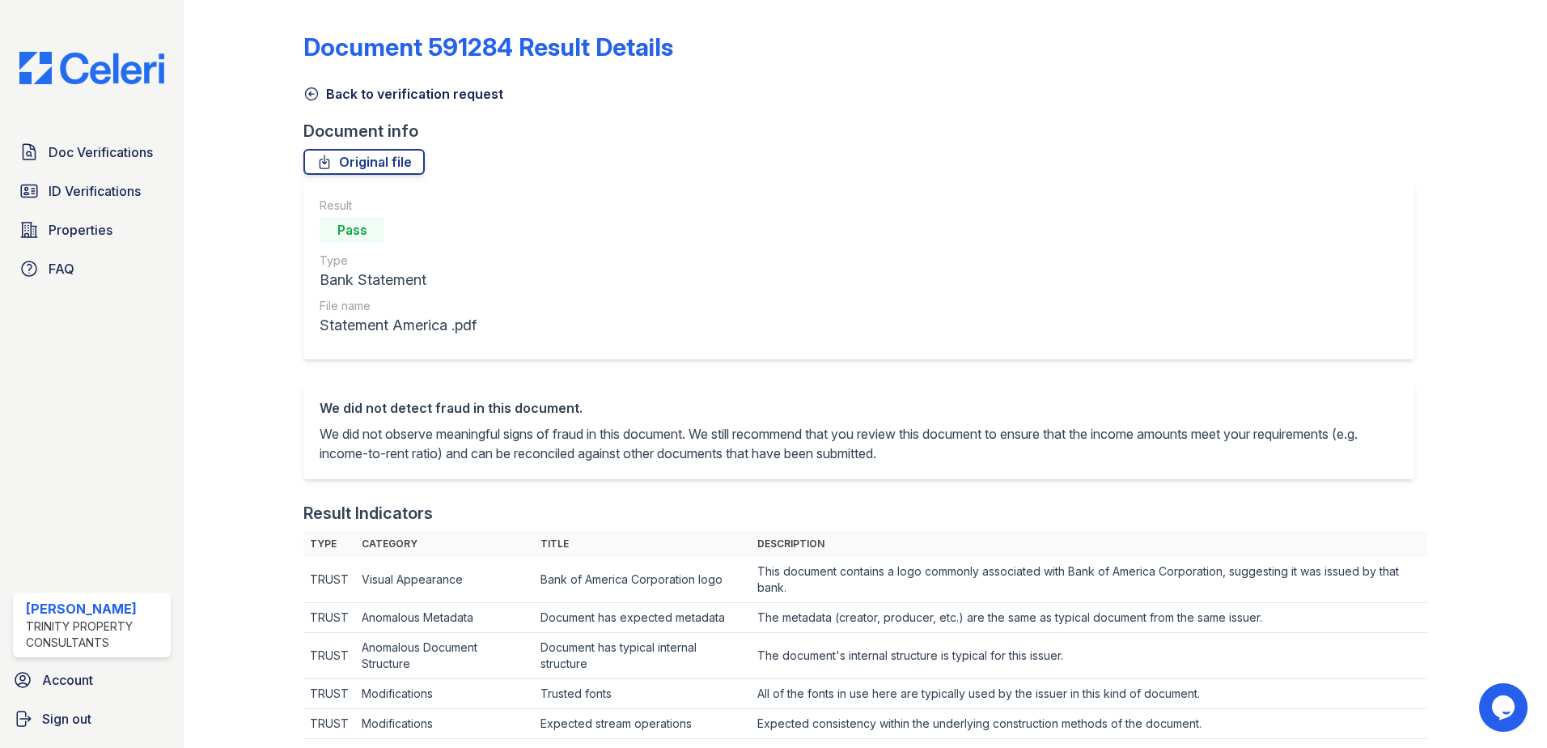
click at [314, 94] on icon at bounding box center [311, 94] width 16 height 16
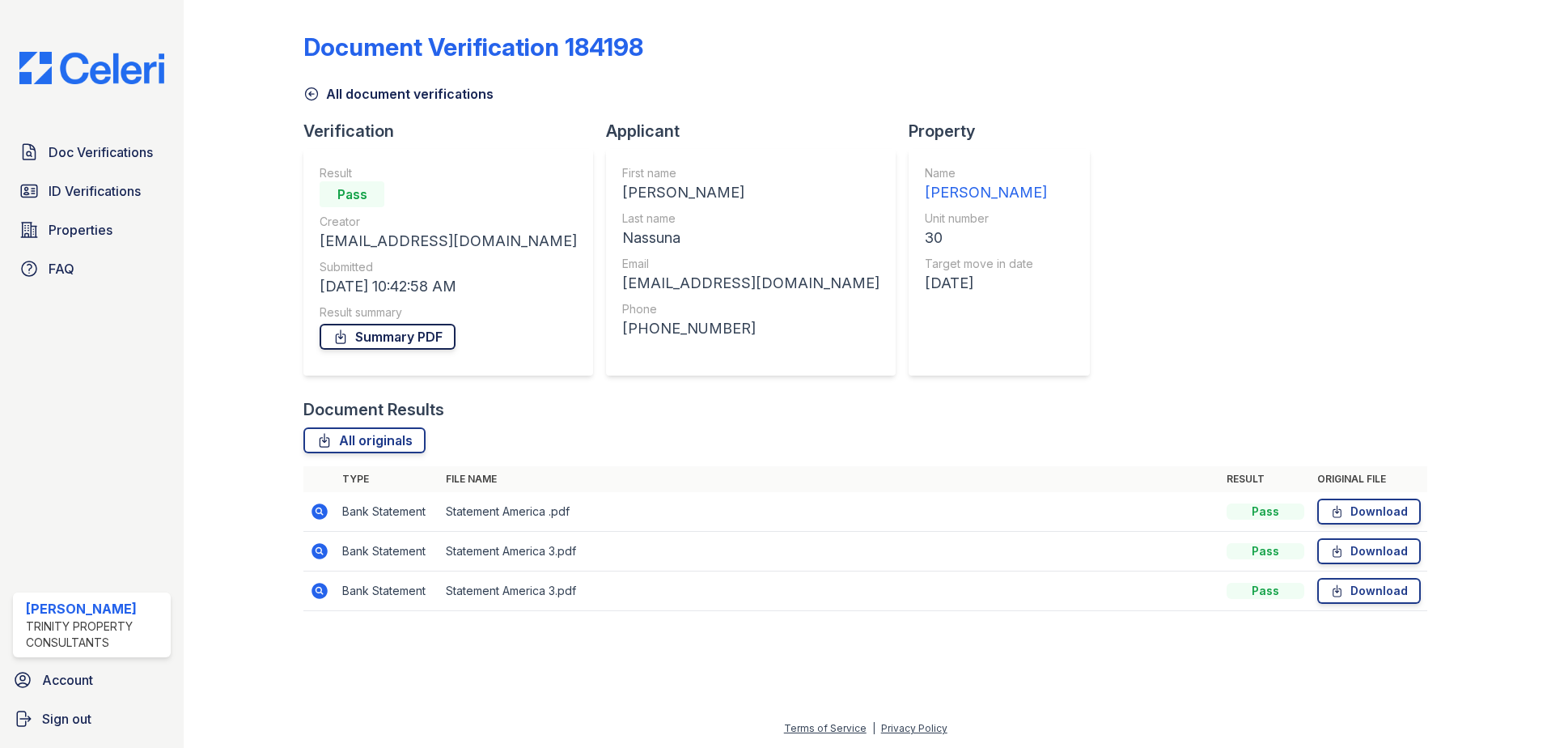
click at [411, 340] on link "Summary PDF" at bounding box center [388, 337] width 136 height 26
click at [363, 442] on link "All originals" at bounding box center [364, 440] width 122 height 26
click at [311, 91] on icon at bounding box center [311, 94] width 16 height 16
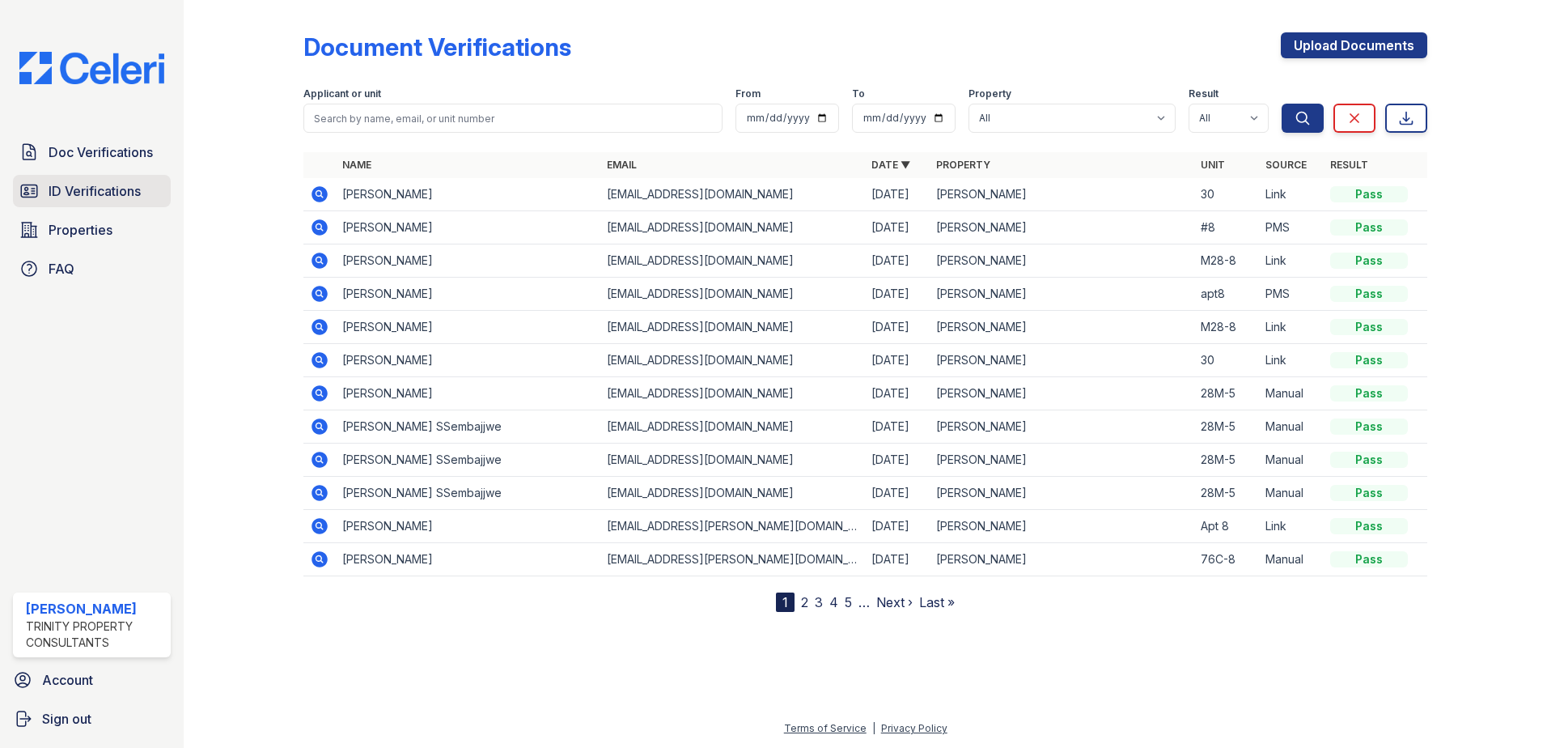
click at [101, 189] on span "ID Verifications" at bounding box center [95, 190] width 92 height 19
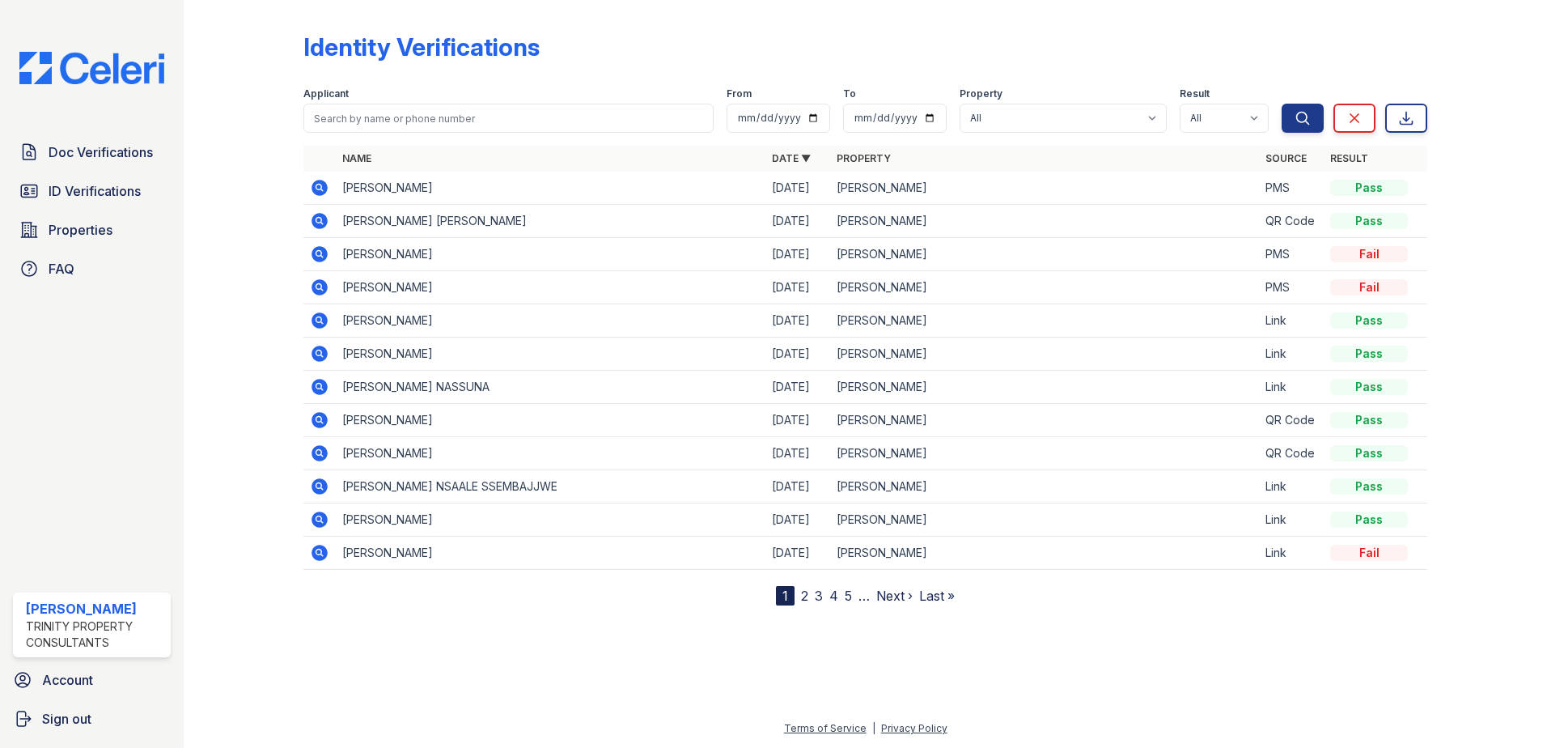
click at [323, 254] on icon at bounding box center [319, 254] width 16 height 16
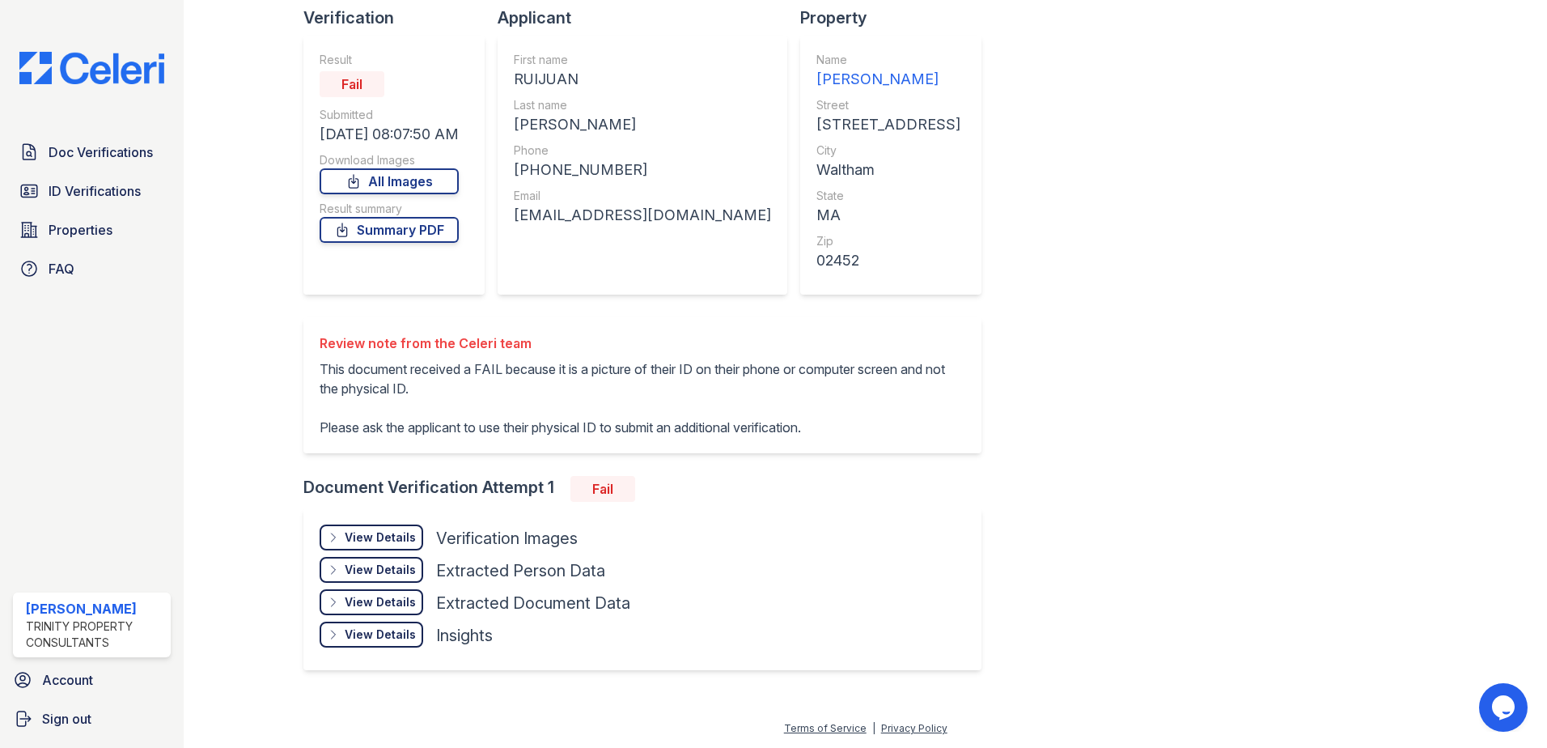
click at [392, 541] on div "View Details" at bounding box center [380, 537] width 71 height 16
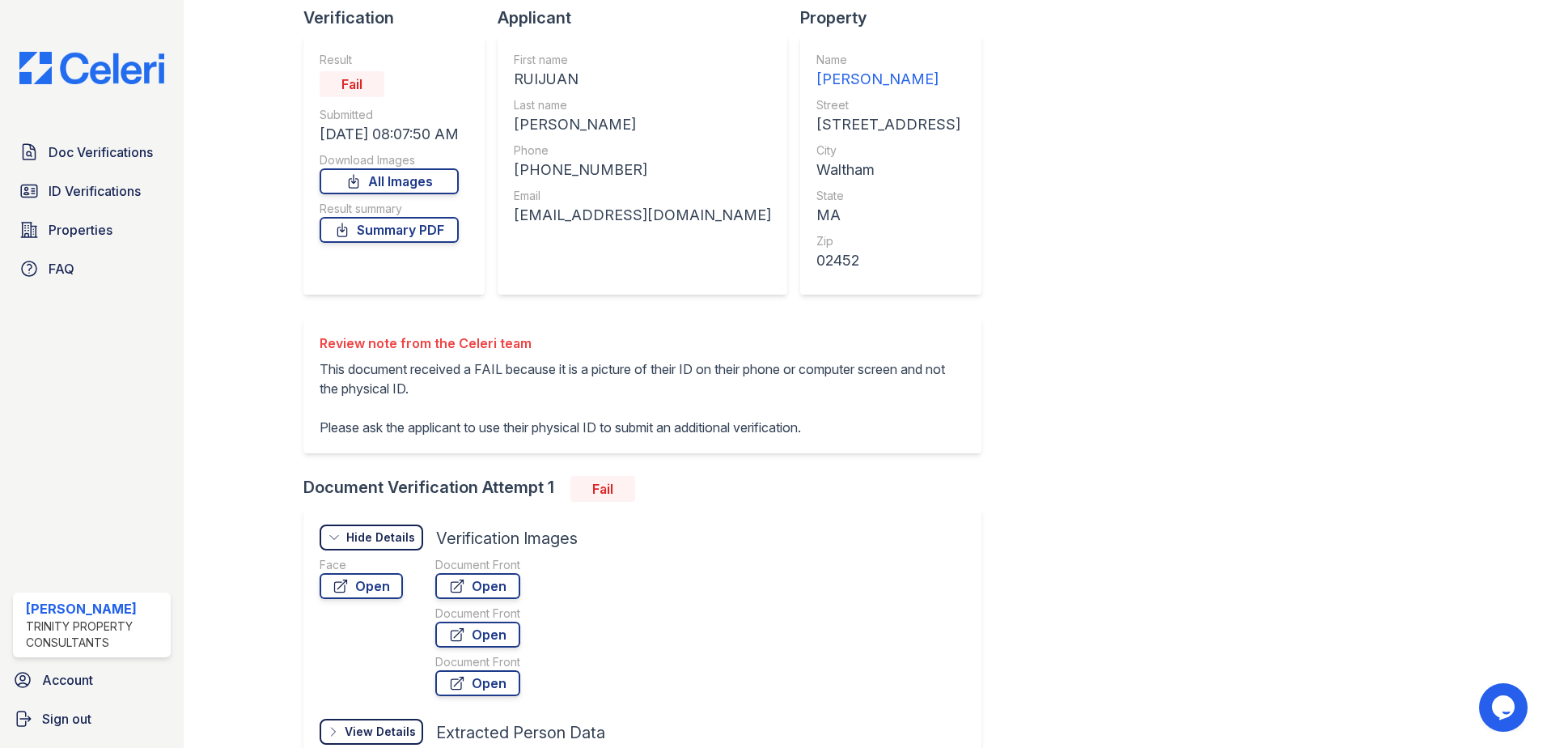
scroll to position [275, 0]
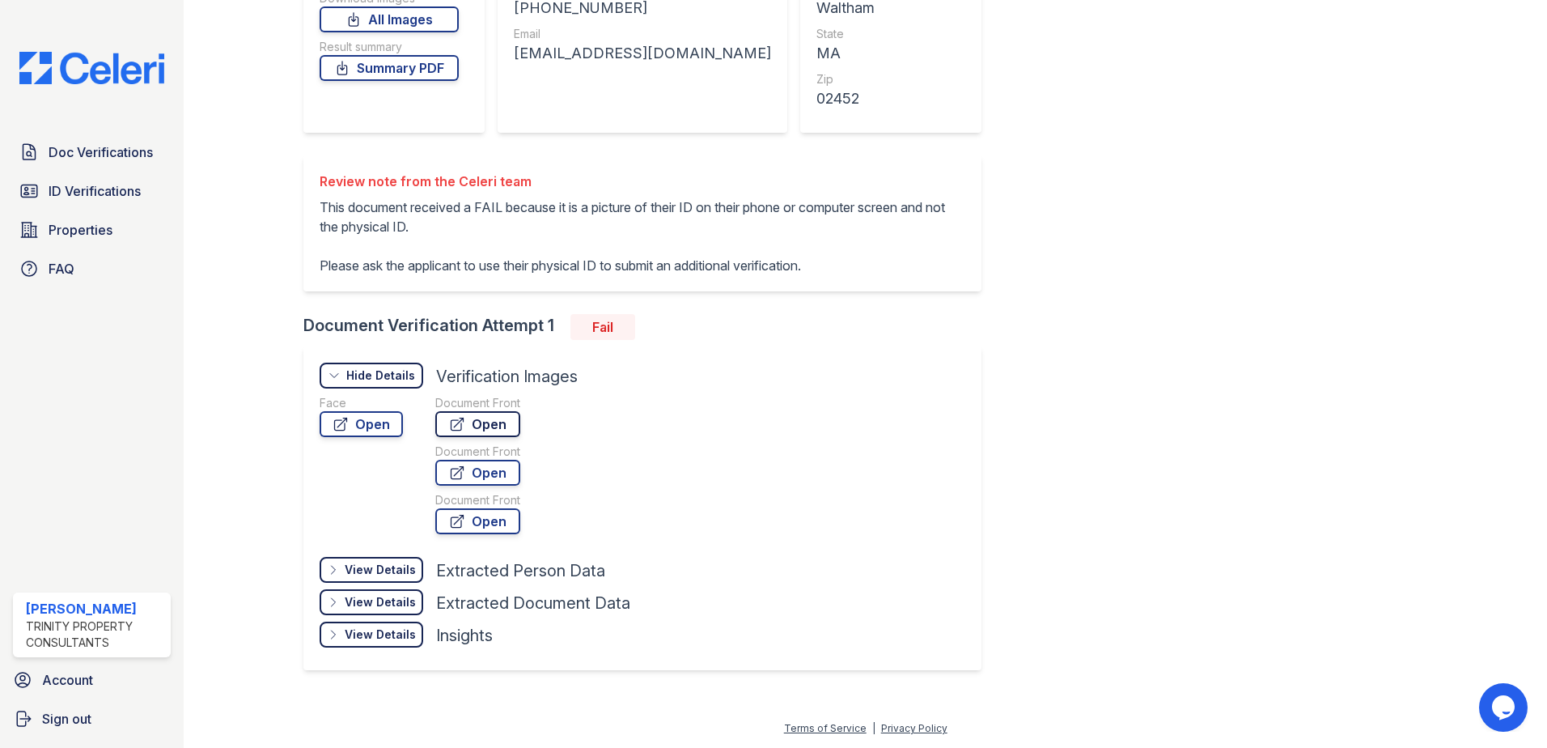
click at [498, 425] on link "Open" at bounding box center [477, 424] width 85 height 26
